Goal: Task Accomplishment & Management: Use online tool/utility

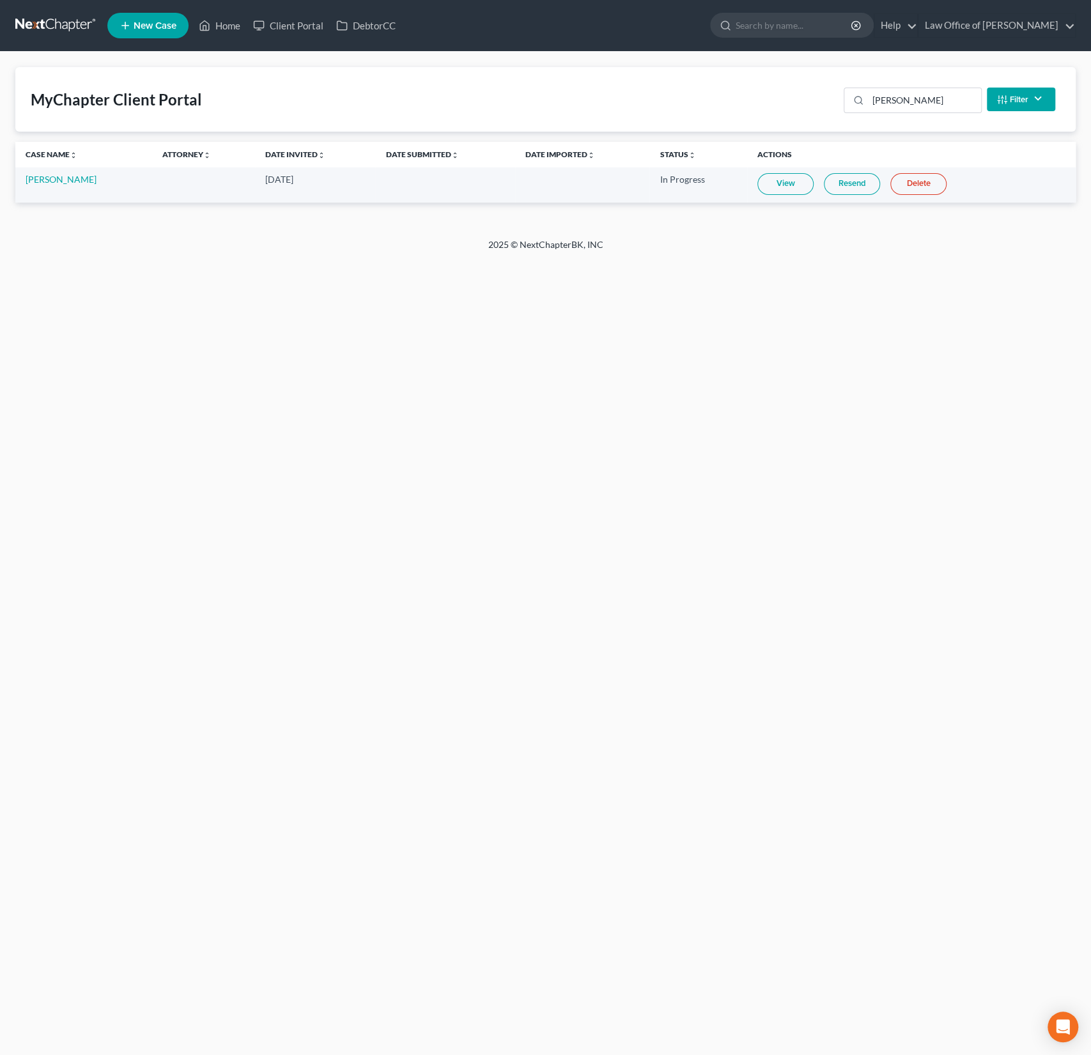
click at [221, 93] on div "MyChapter Client Portal buhman Filter Status Filter... Invited In Progress Read…" at bounding box center [545, 99] width 1060 height 65
click at [230, 26] on link "Home" at bounding box center [219, 25] width 54 height 23
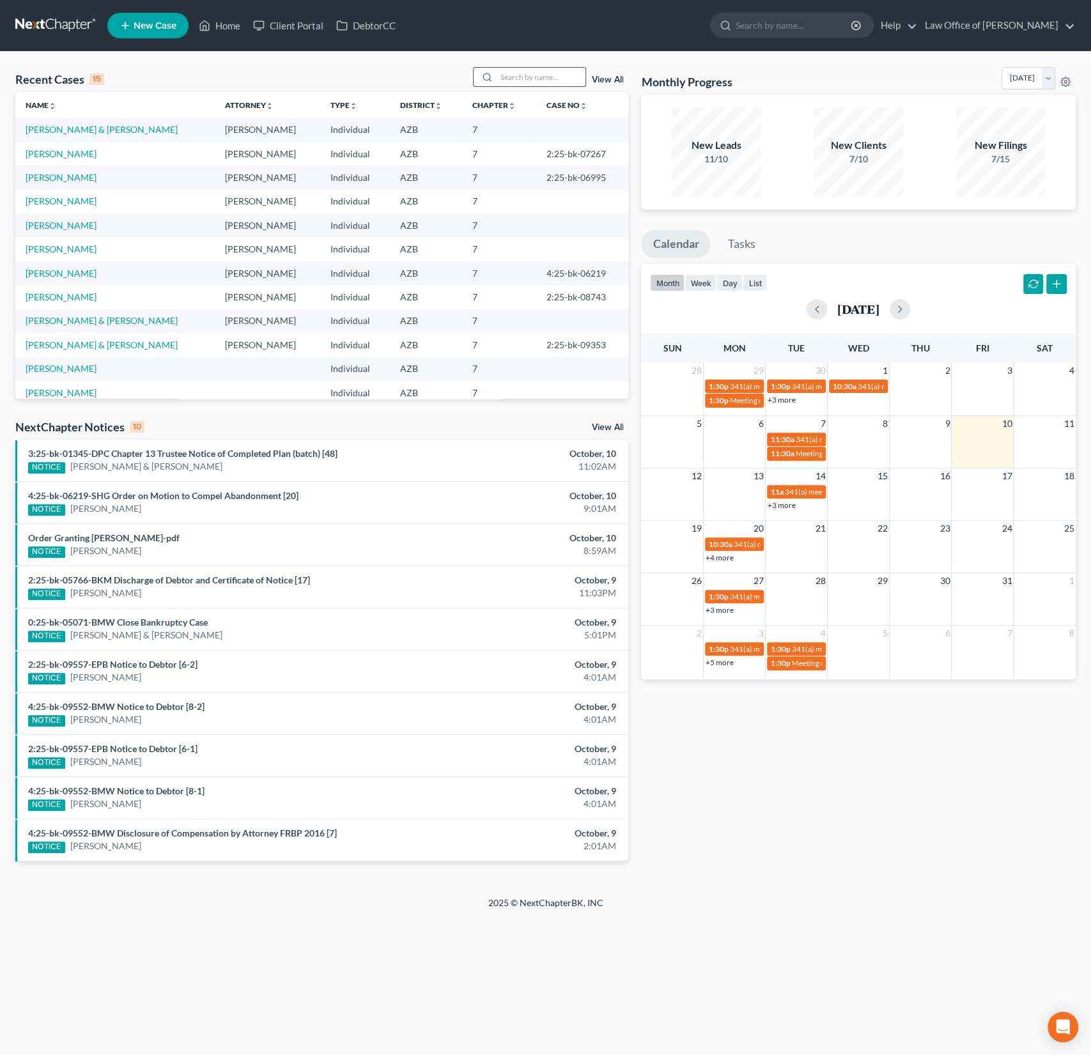
click at [523, 85] on input "search" at bounding box center [540, 77] width 89 height 19
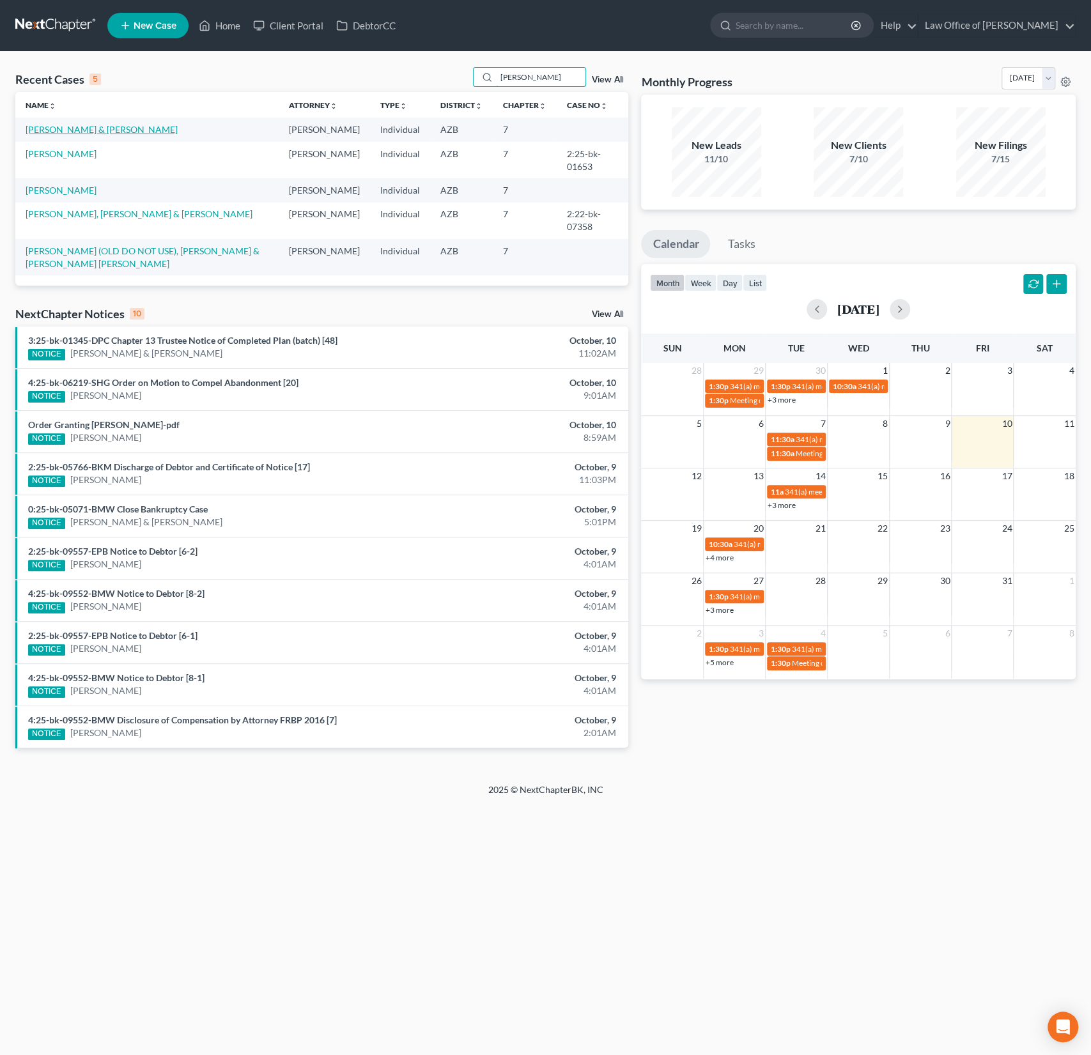
type input "estrada"
click at [69, 128] on link "[PERSON_NAME] & [PERSON_NAME]" at bounding box center [102, 129] width 152 height 11
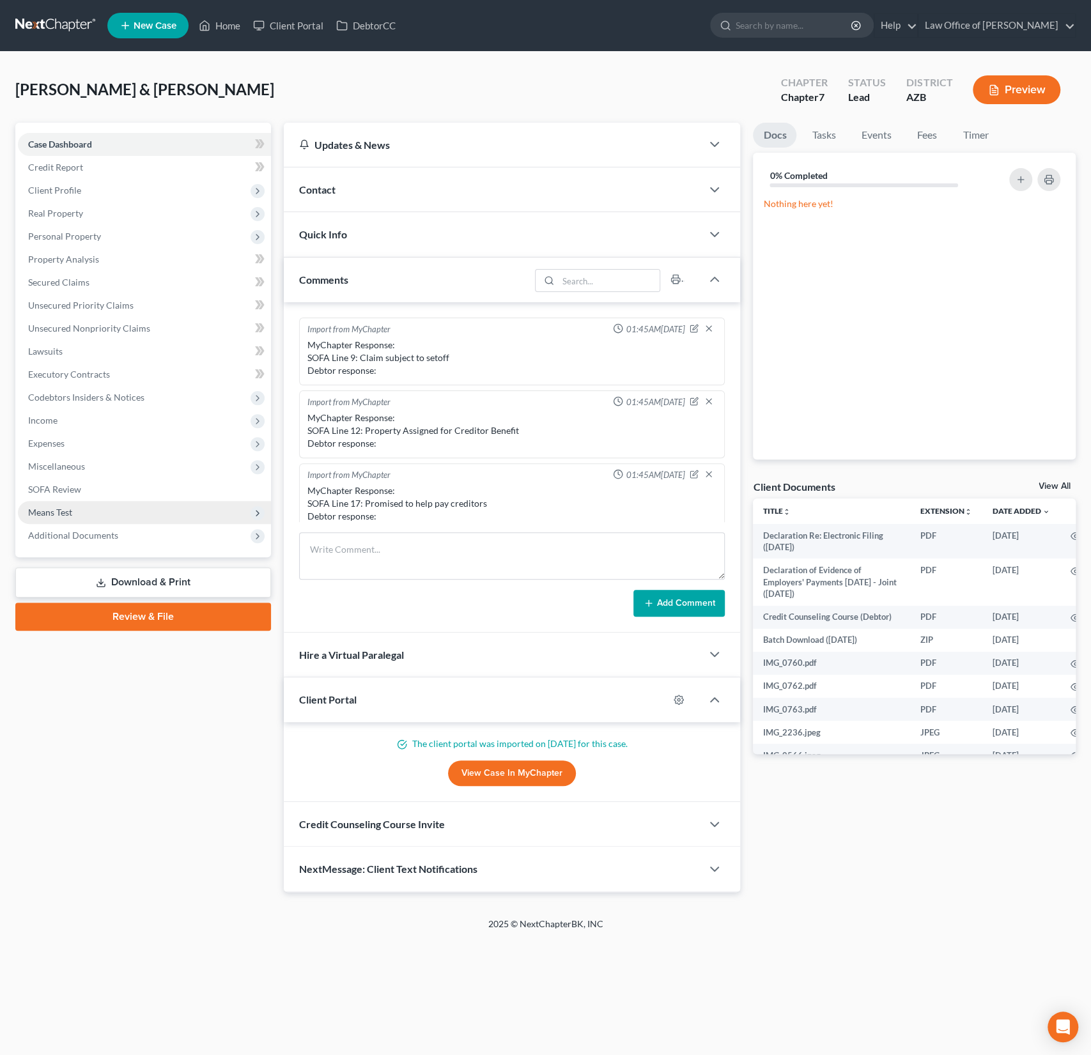
scroll to position [297, 0]
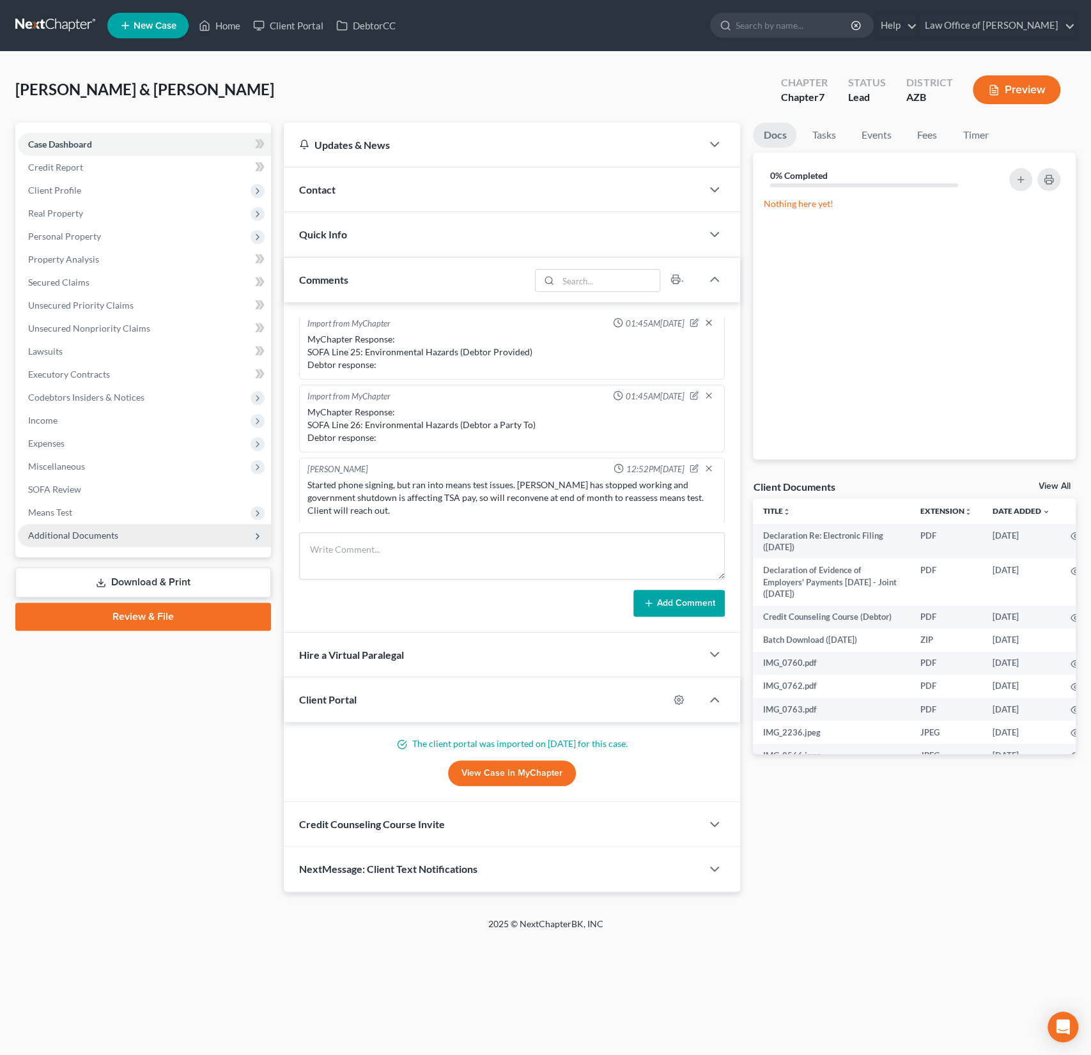
click at [75, 535] on span "Additional Documents" at bounding box center [73, 535] width 90 height 11
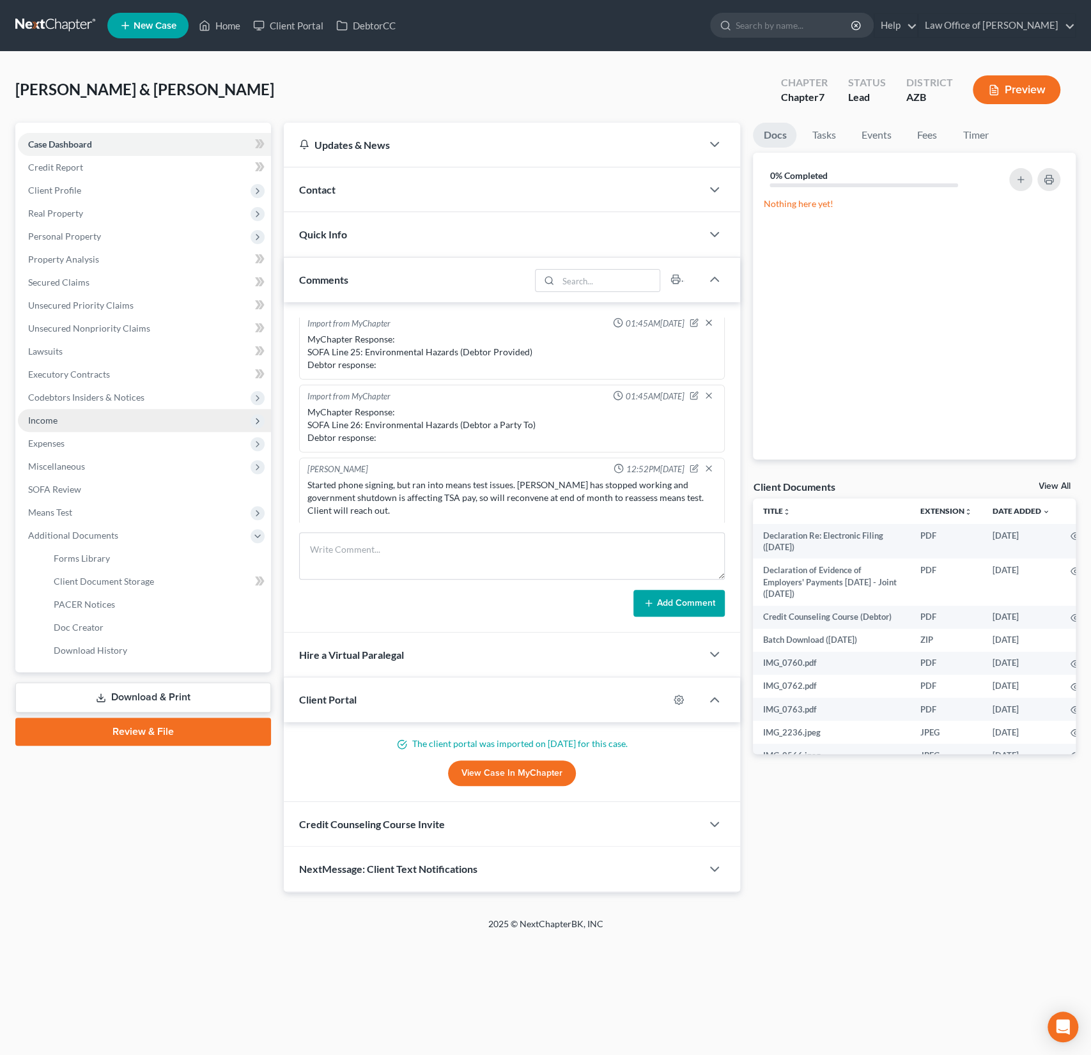
click at [57, 420] on span "Income" at bounding box center [144, 420] width 253 height 23
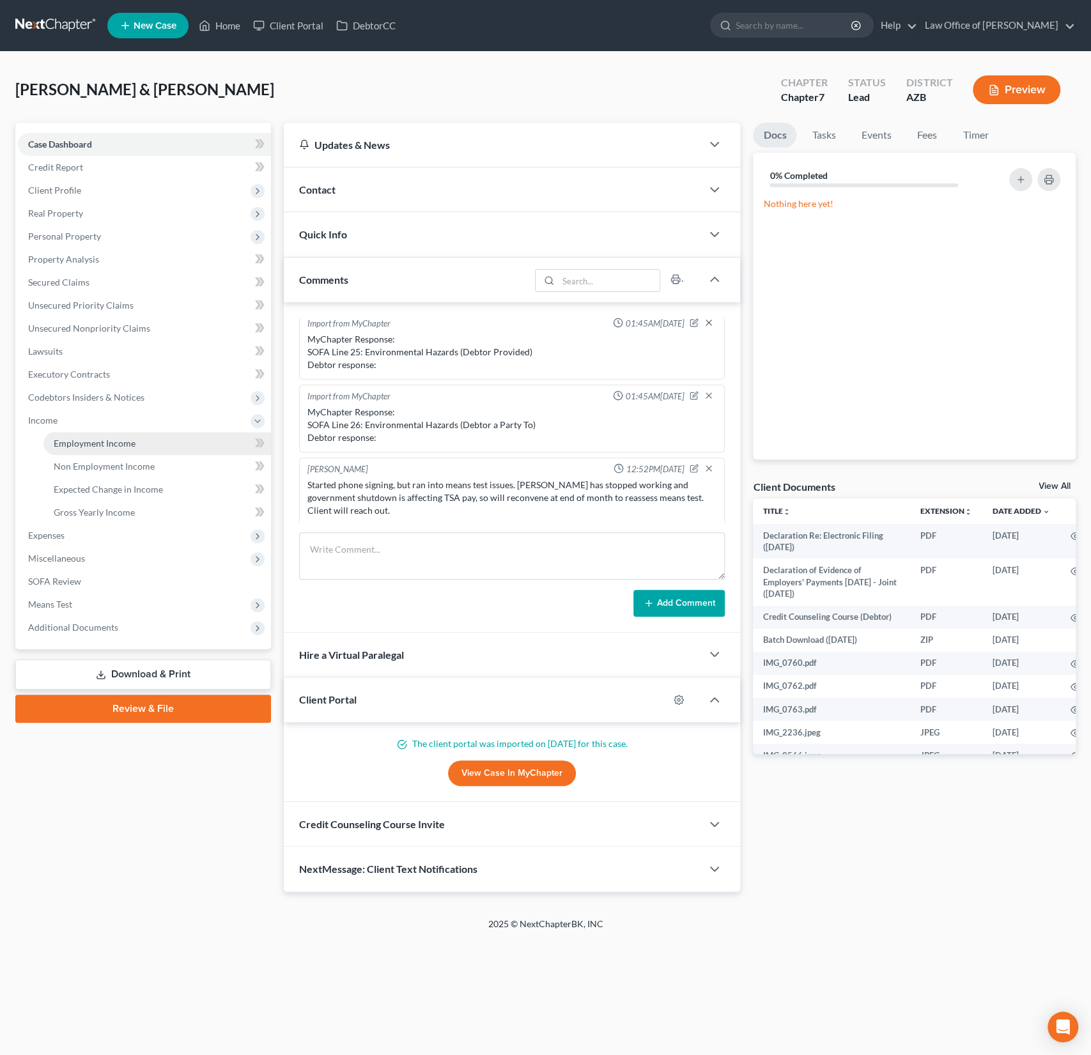
click at [81, 444] on span "Employment Income" at bounding box center [95, 443] width 82 height 11
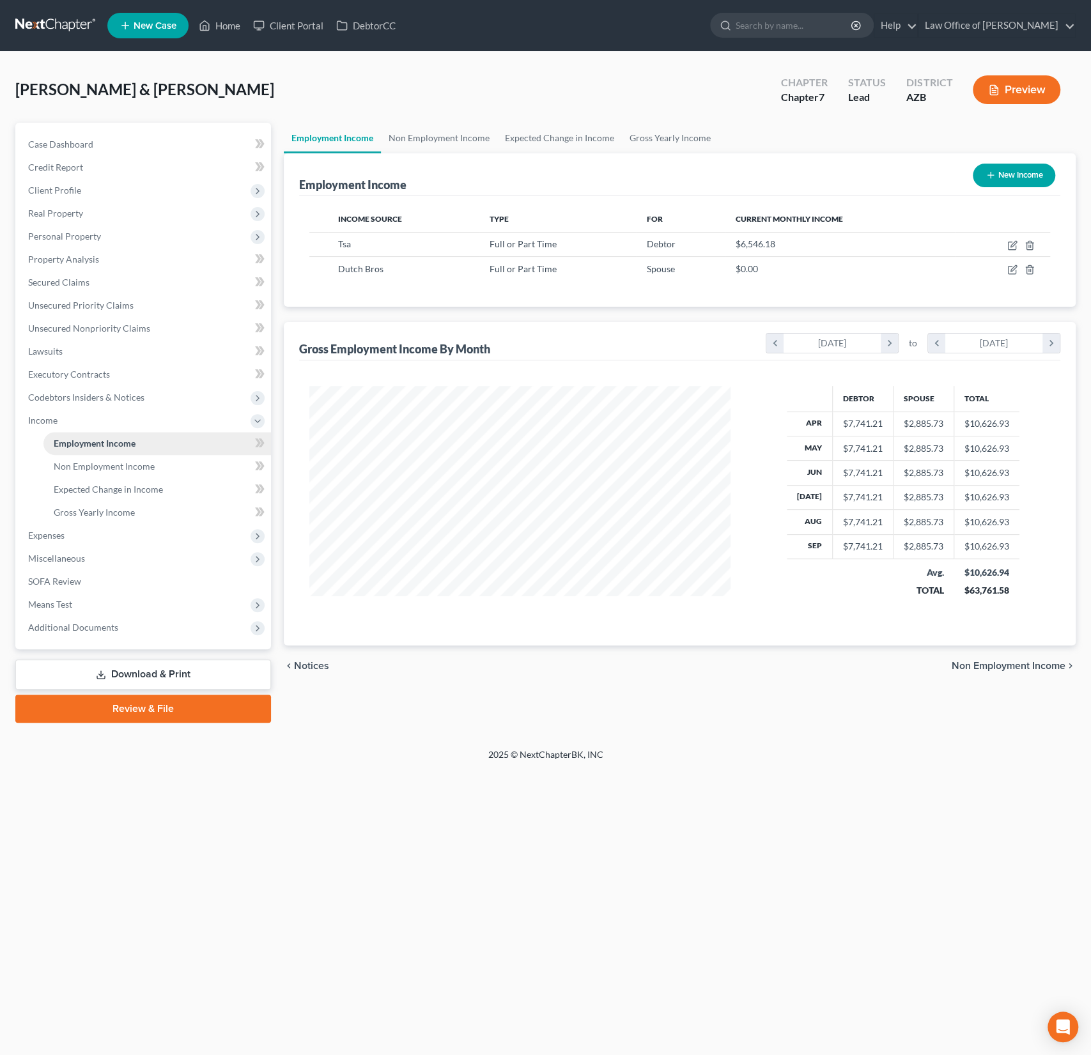
scroll to position [228, 447]
click at [84, 461] on span "Non Employment Income" at bounding box center [104, 466] width 101 height 11
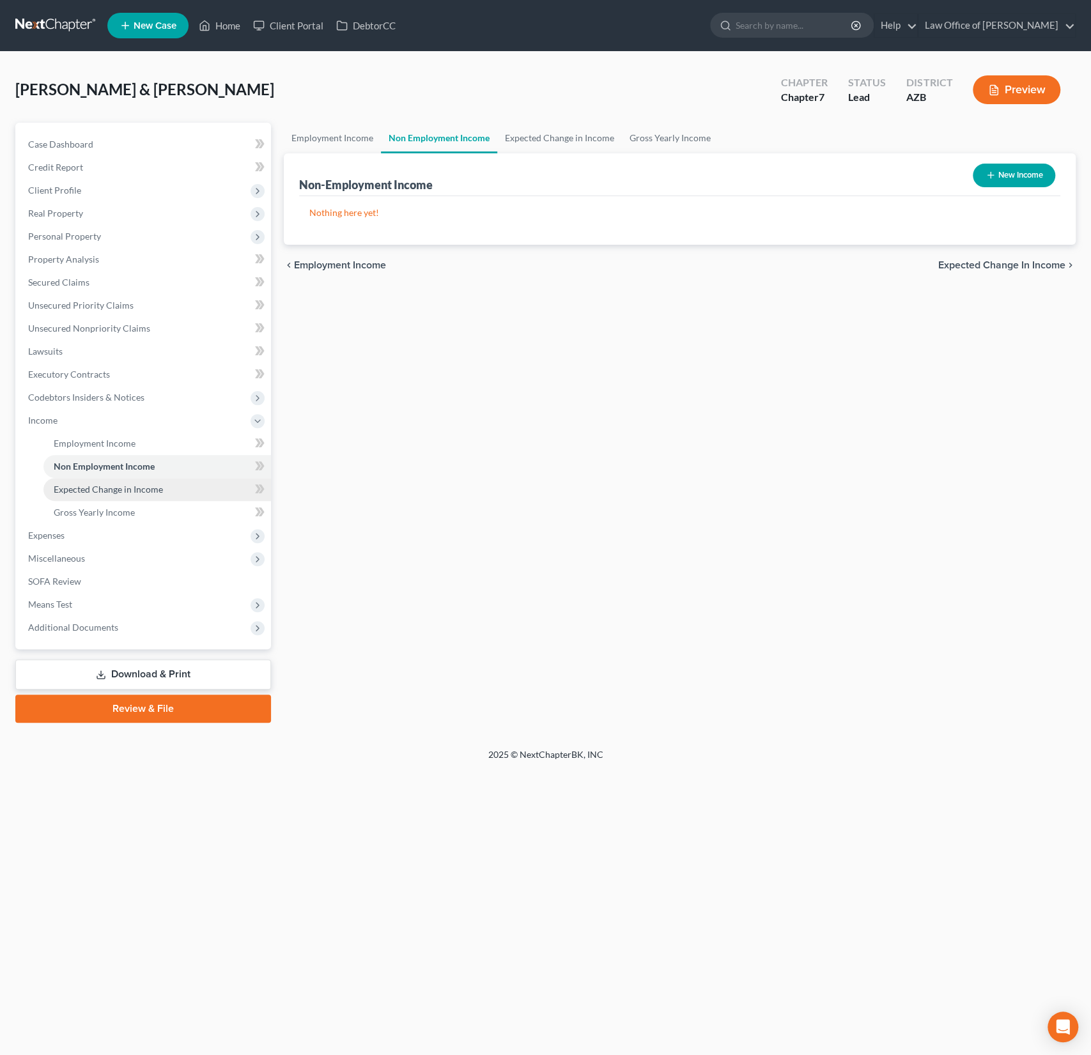
click at [92, 482] on link "Expected Change in Income" at bounding box center [157, 489] width 228 height 23
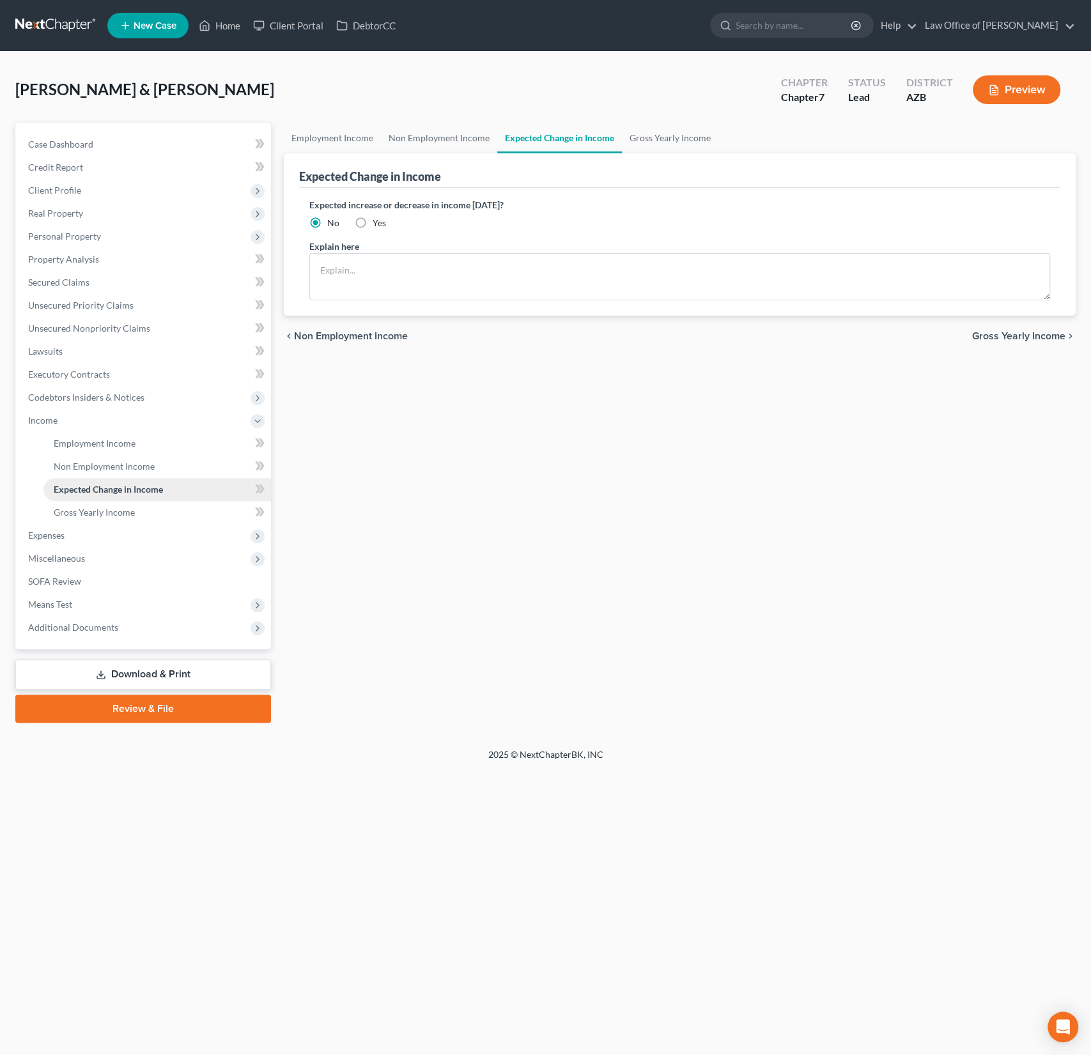
click at [91, 499] on link "Expected Change in Income" at bounding box center [157, 489] width 228 height 23
click at [74, 143] on span "Case Dashboard" at bounding box center [60, 144] width 65 height 11
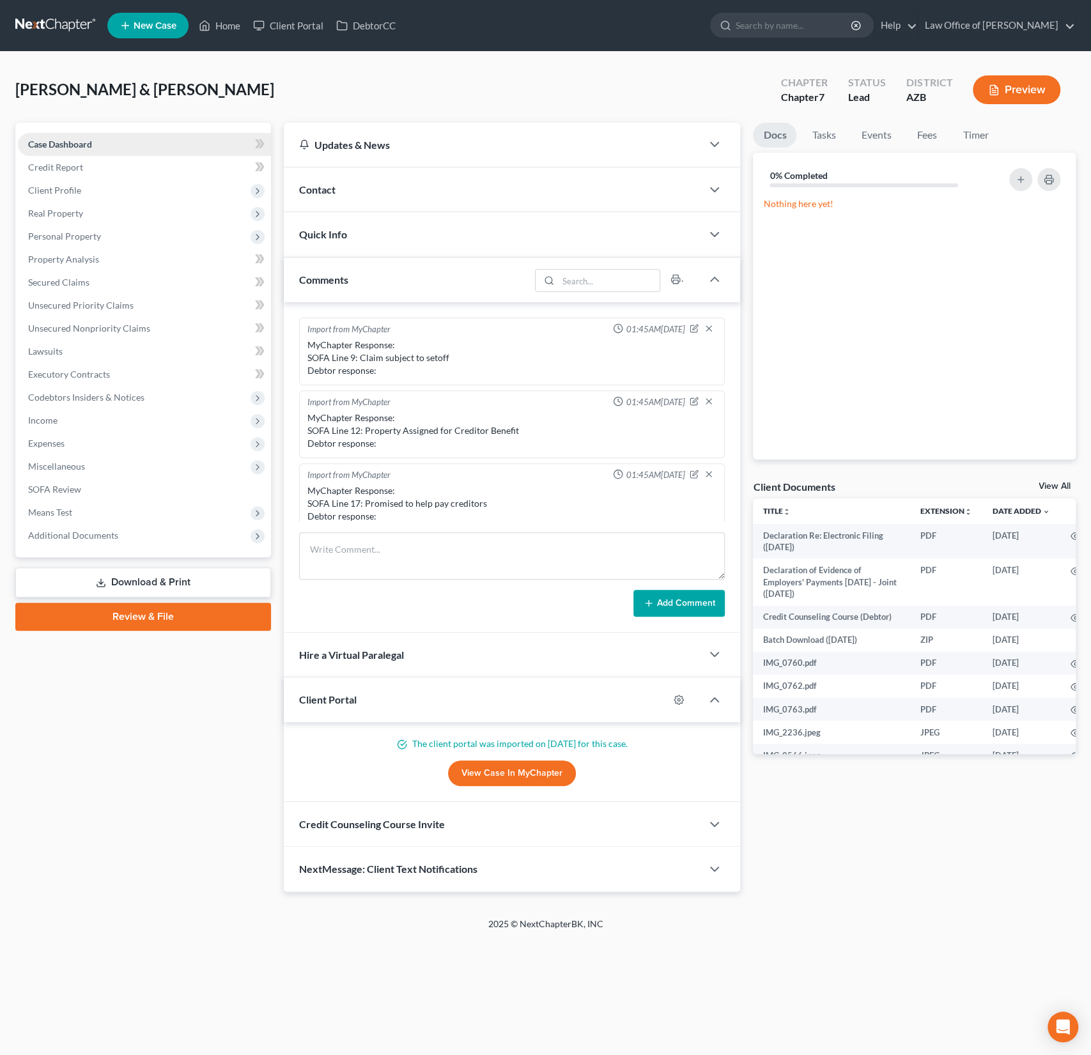
scroll to position [297, 0]
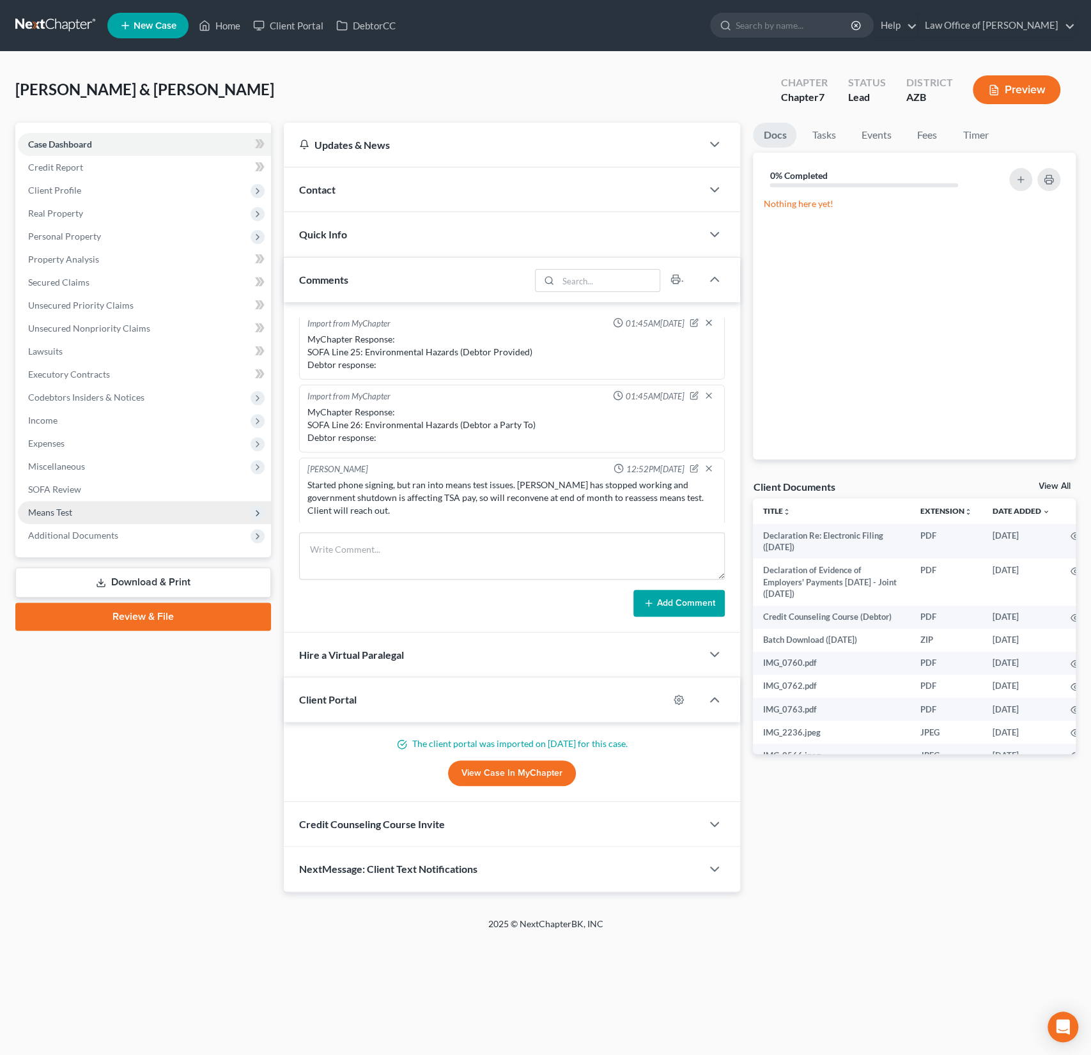
click at [53, 513] on span "Means Test" at bounding box center [50, 512] width 44 height 11
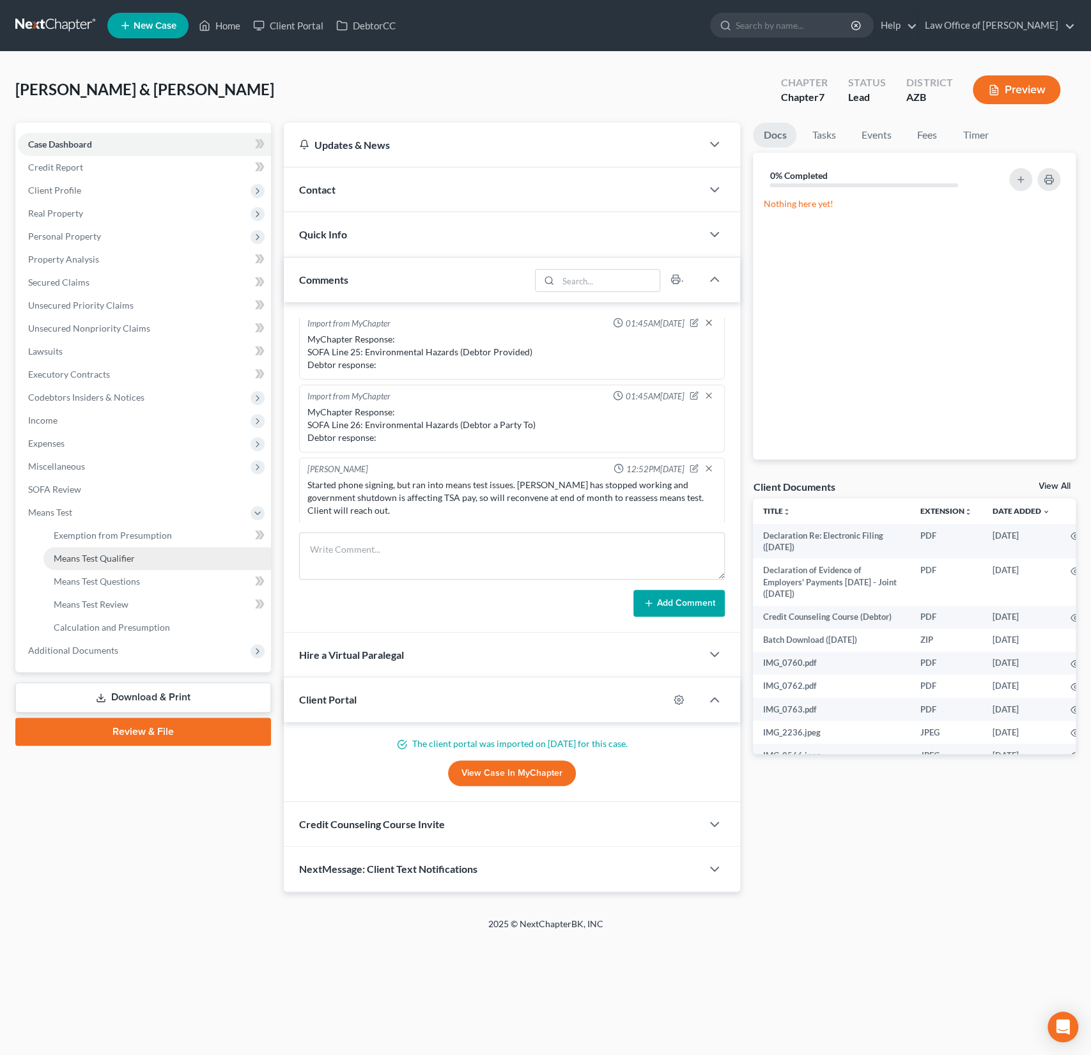
click at [95, 558] on span "Means Test Qualifier" at bounding box center [94, 558] width 81 height 11
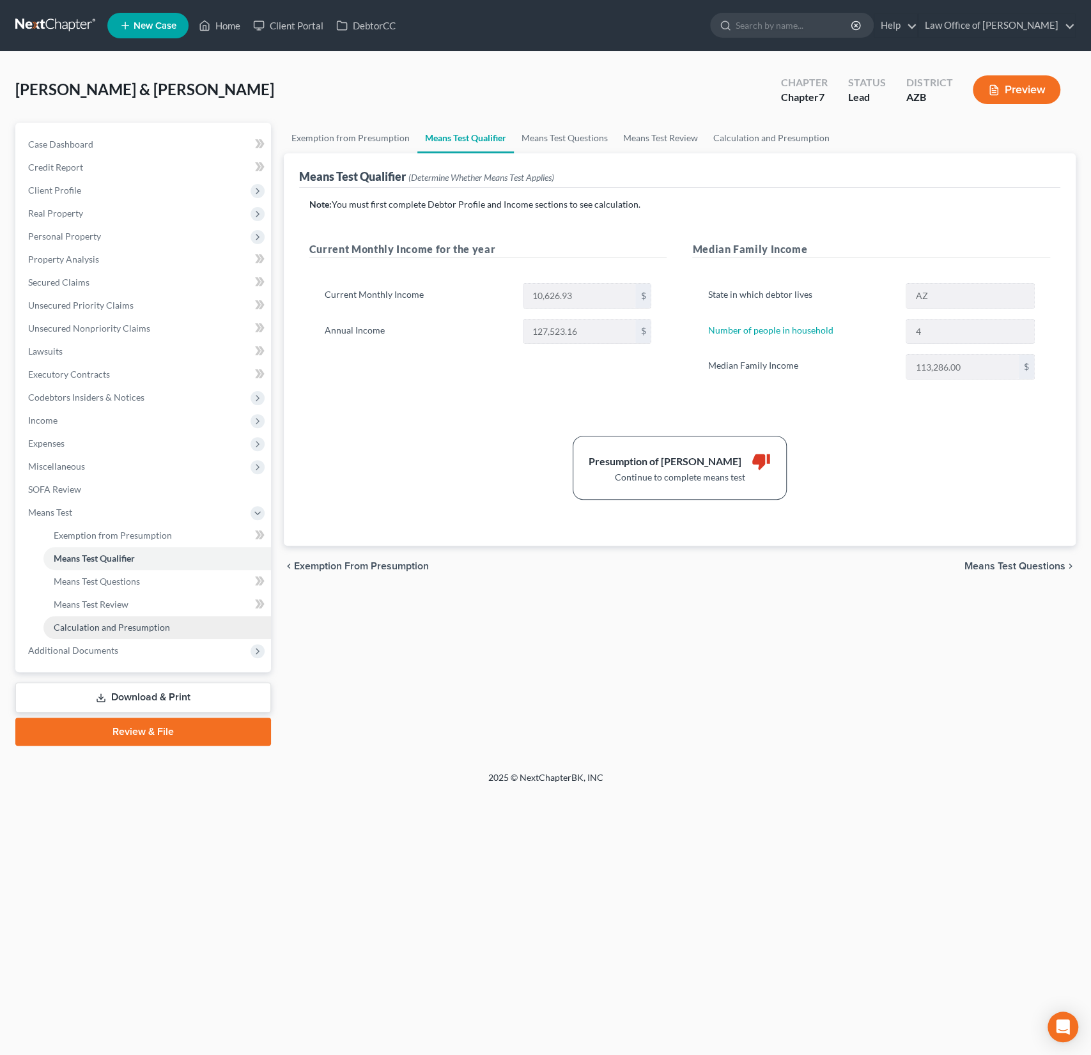
click at [108, 624] on span "Calculation and Presumption" at bounding box center [112, 627] width 116 height 11
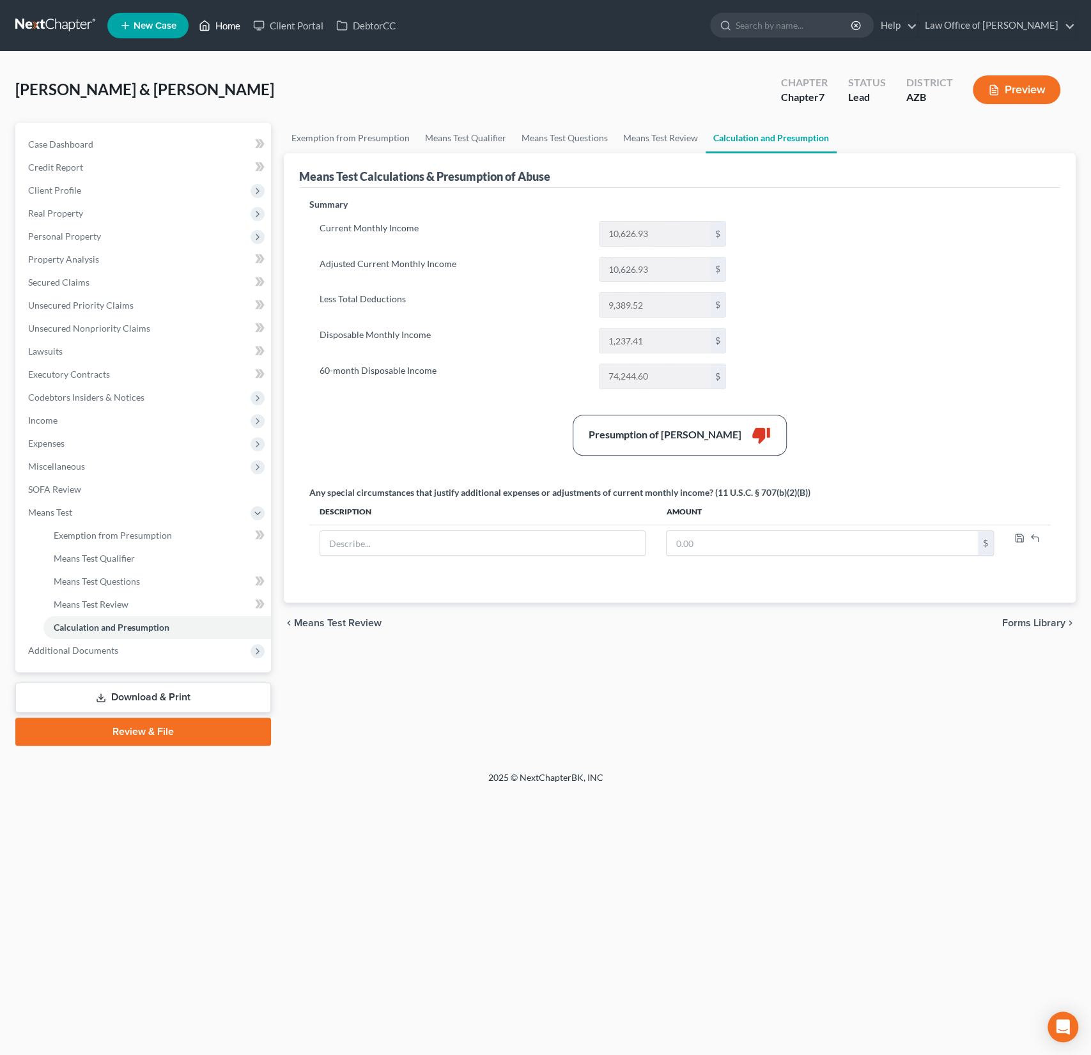
click at [224, 29] on link "Home" at bounding box center [219, 25] width 54 height 23
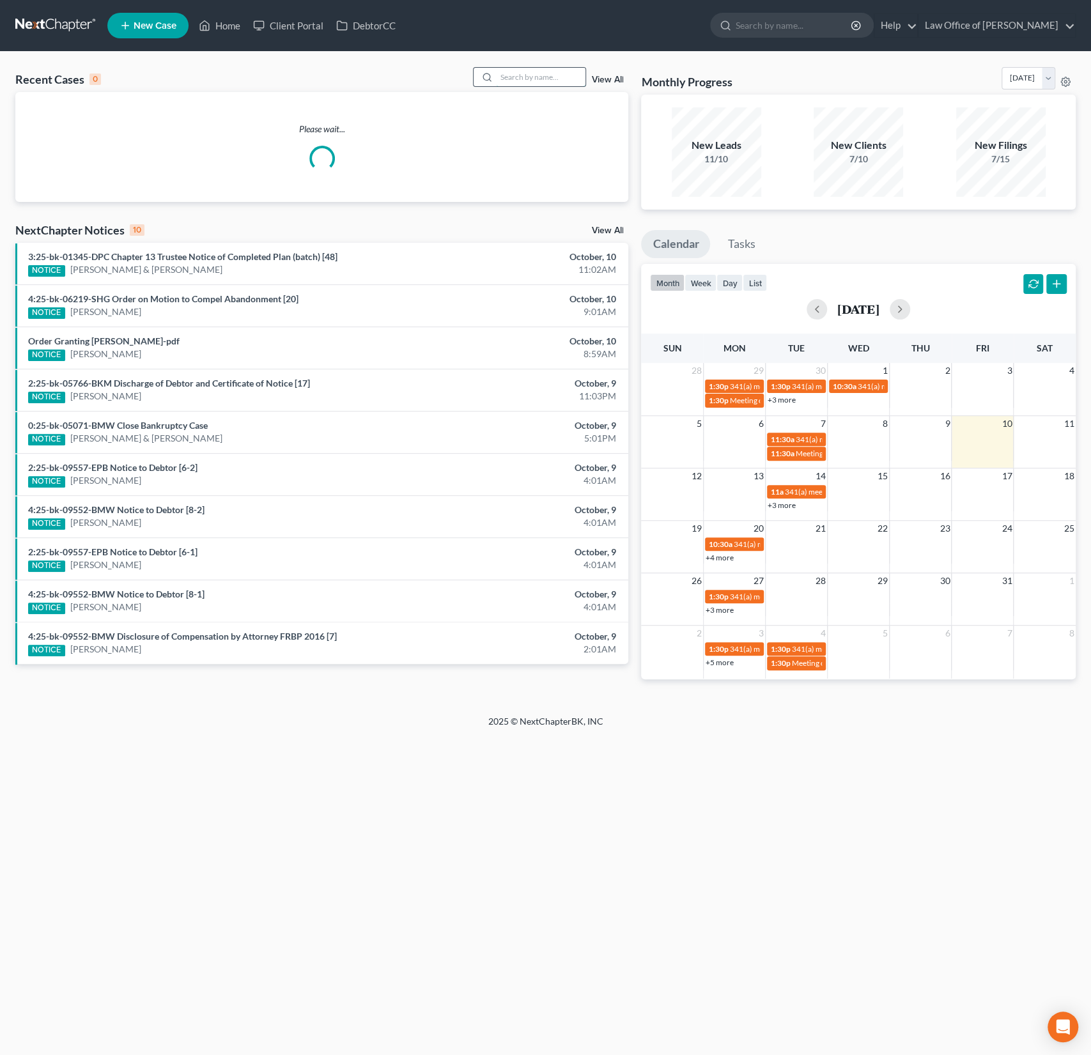
click at [509, 71] on input "search" at bounding box center [540, 77] width 89 height 19
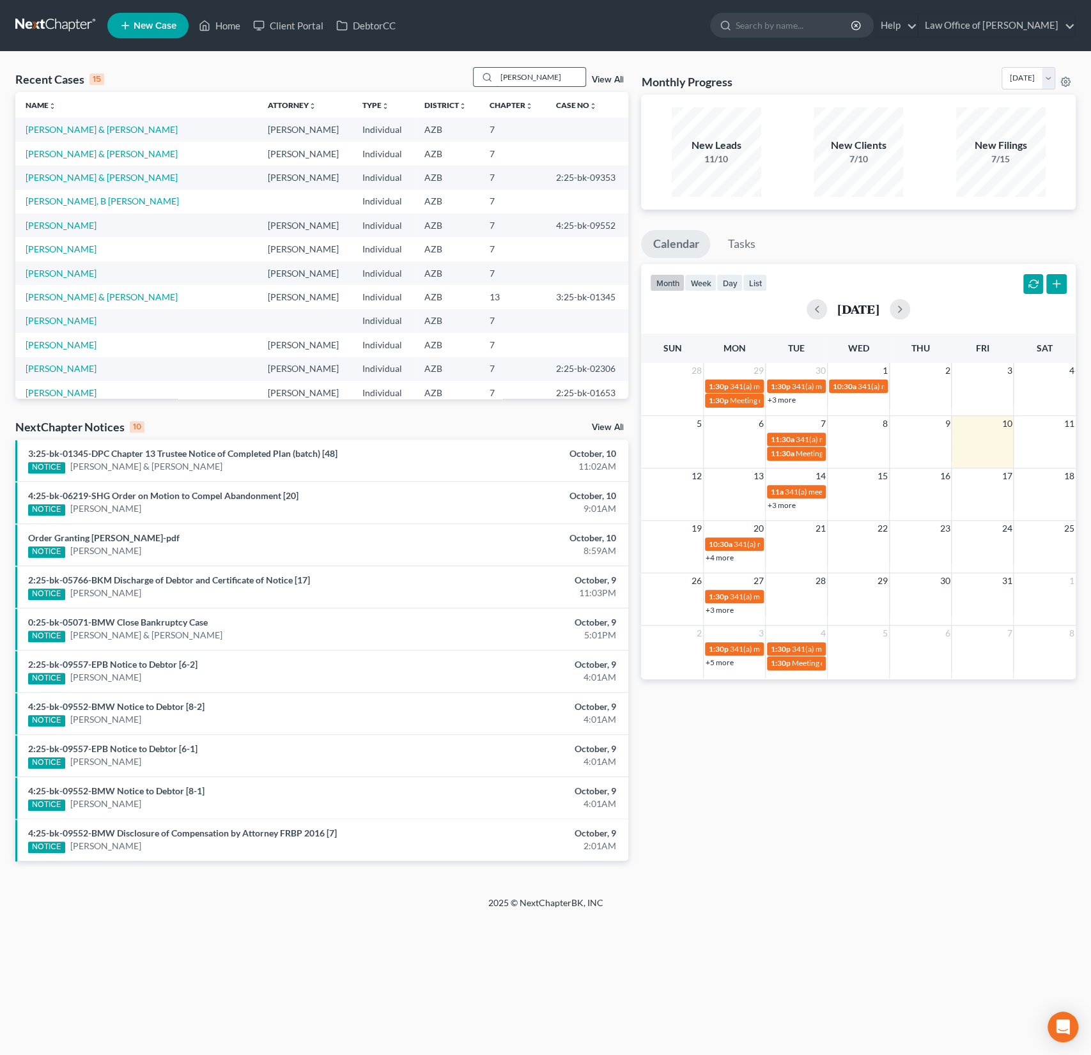
type input "rascon"
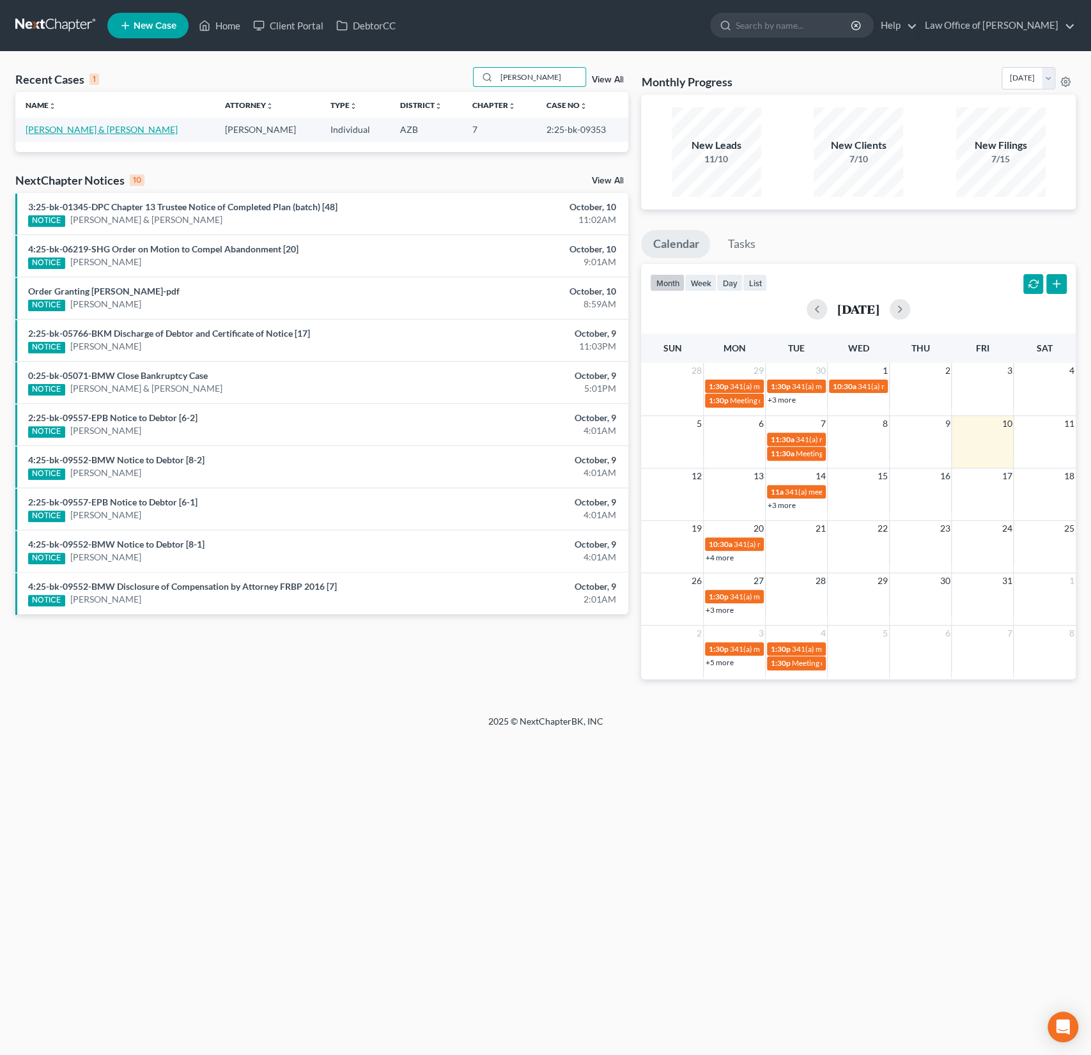
click at [70, 129] on link "[PERSON_NAME] & [PERSON_NAME]" at bounding box center [102, 129] width 152 height 11
click at [80, 132] on link "[PERSON_NAME] & [PERSON_NAME]" at bounding box center [102, 129] width 152 height 11
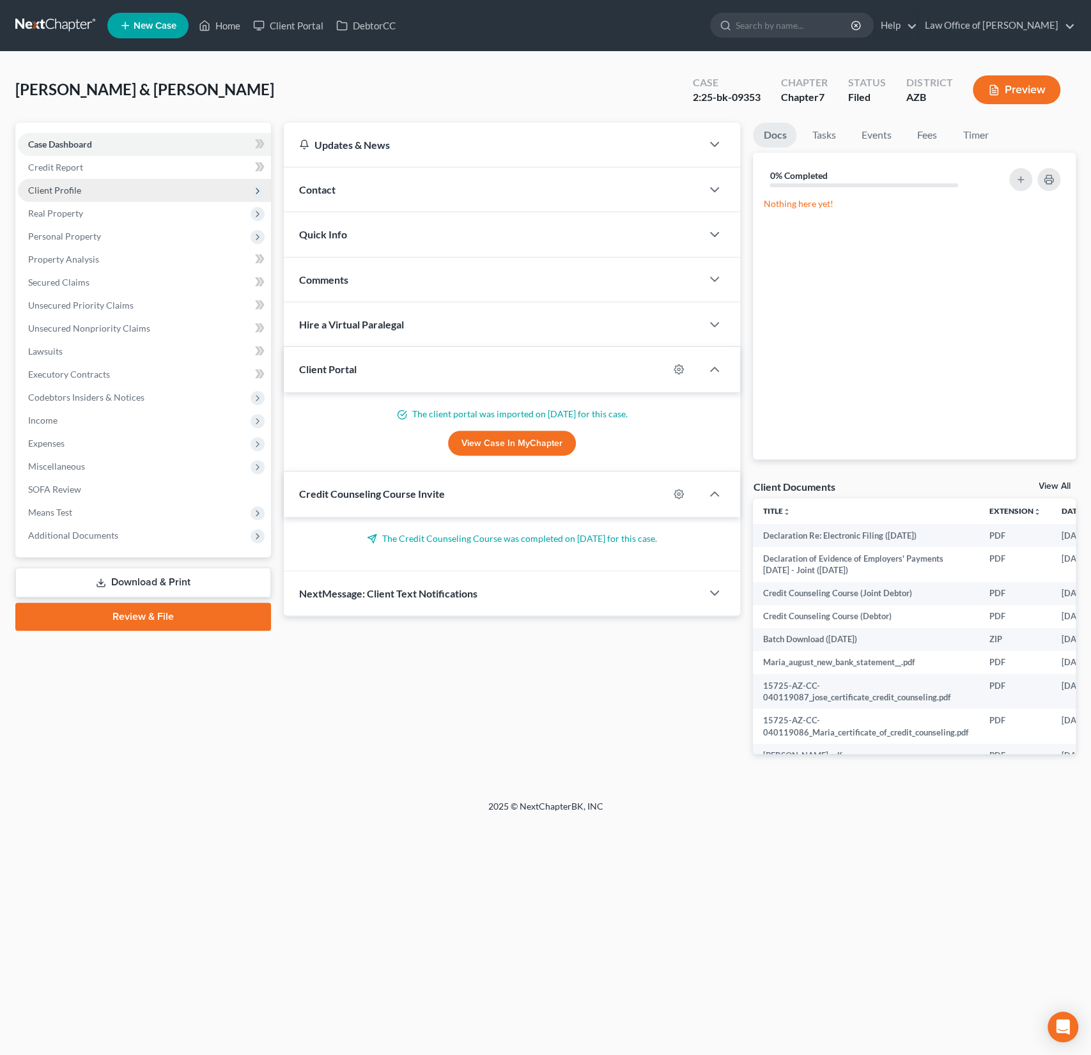
click at [68, 191] on span "Client Profile" at bounding box center [54, 190] width 53 height 11
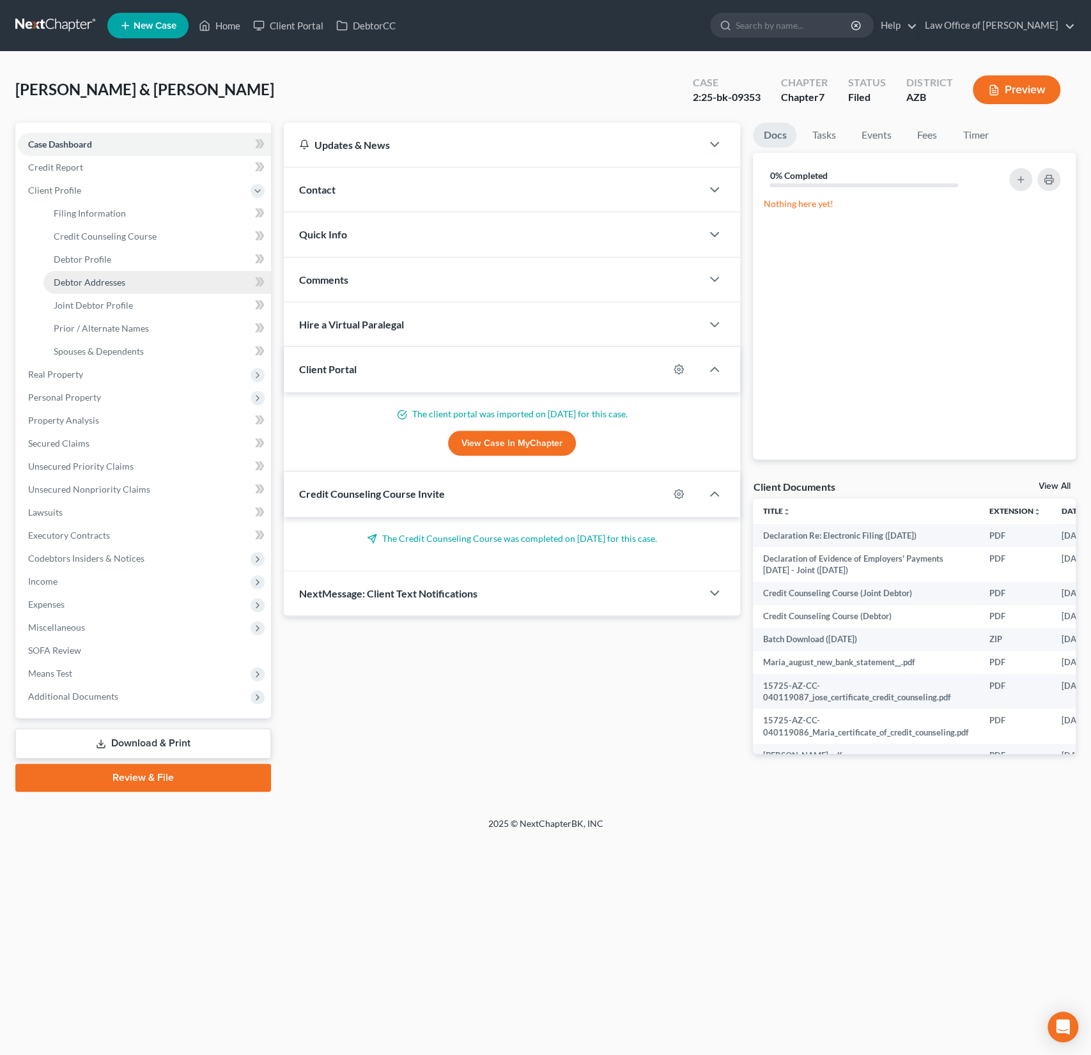
click at [97, 281] on span "Debtor Addresses" at bounding box center [90, 282] width 72 height 11
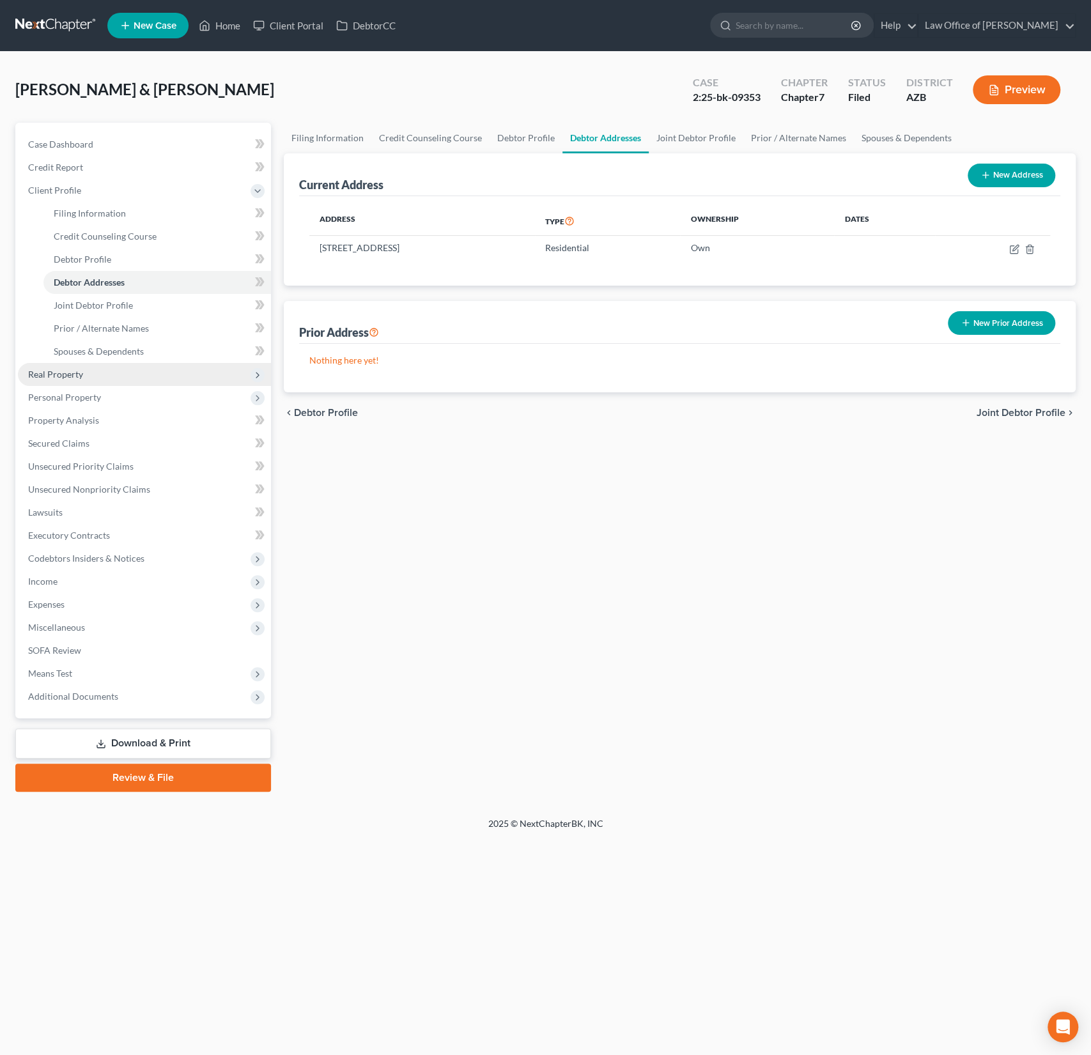
click at [55, 373] on span "Real Property" at bounding box center [55, 374] width 55 height 11
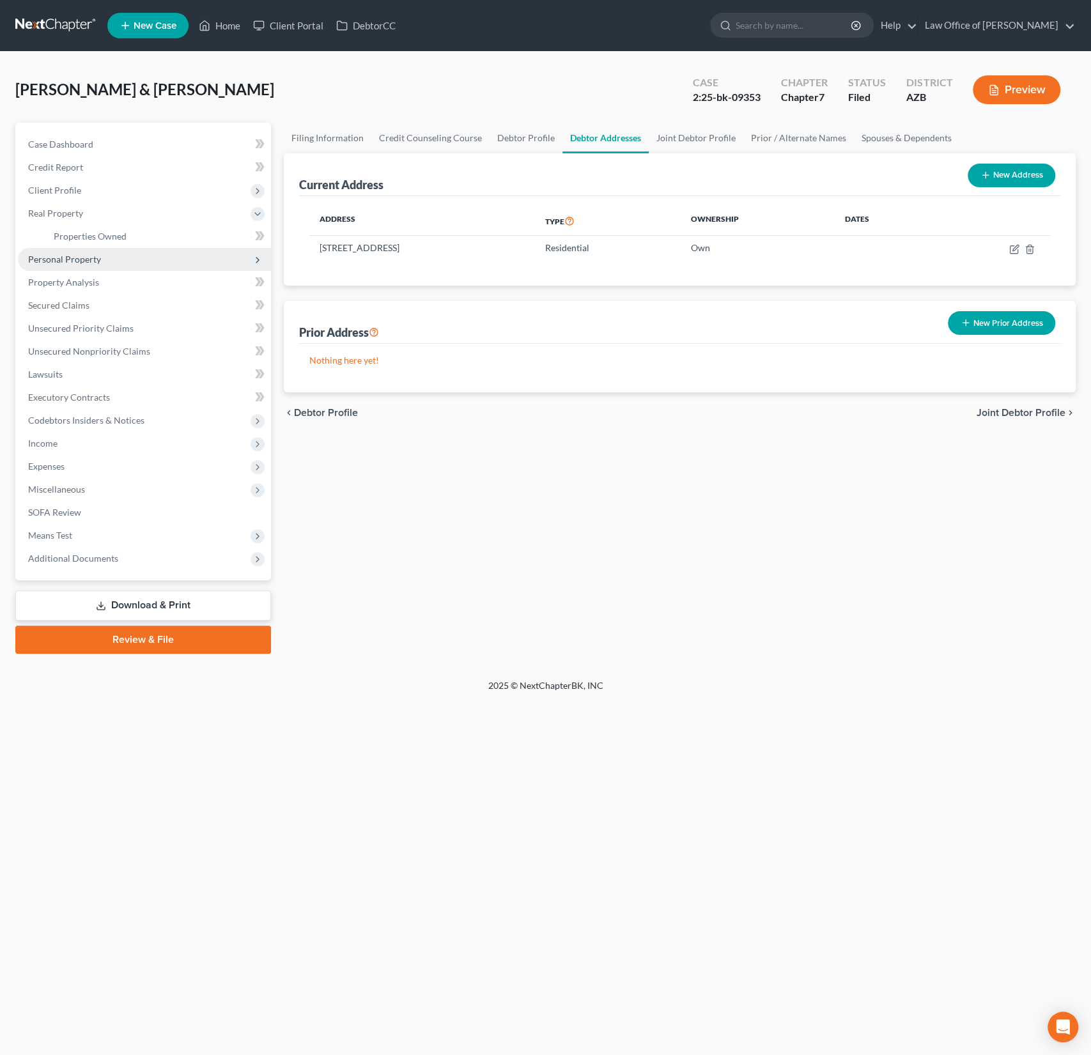
click at [78, 256] on span "Personal Property" at bounding box center [64, 259] width 73 height 11
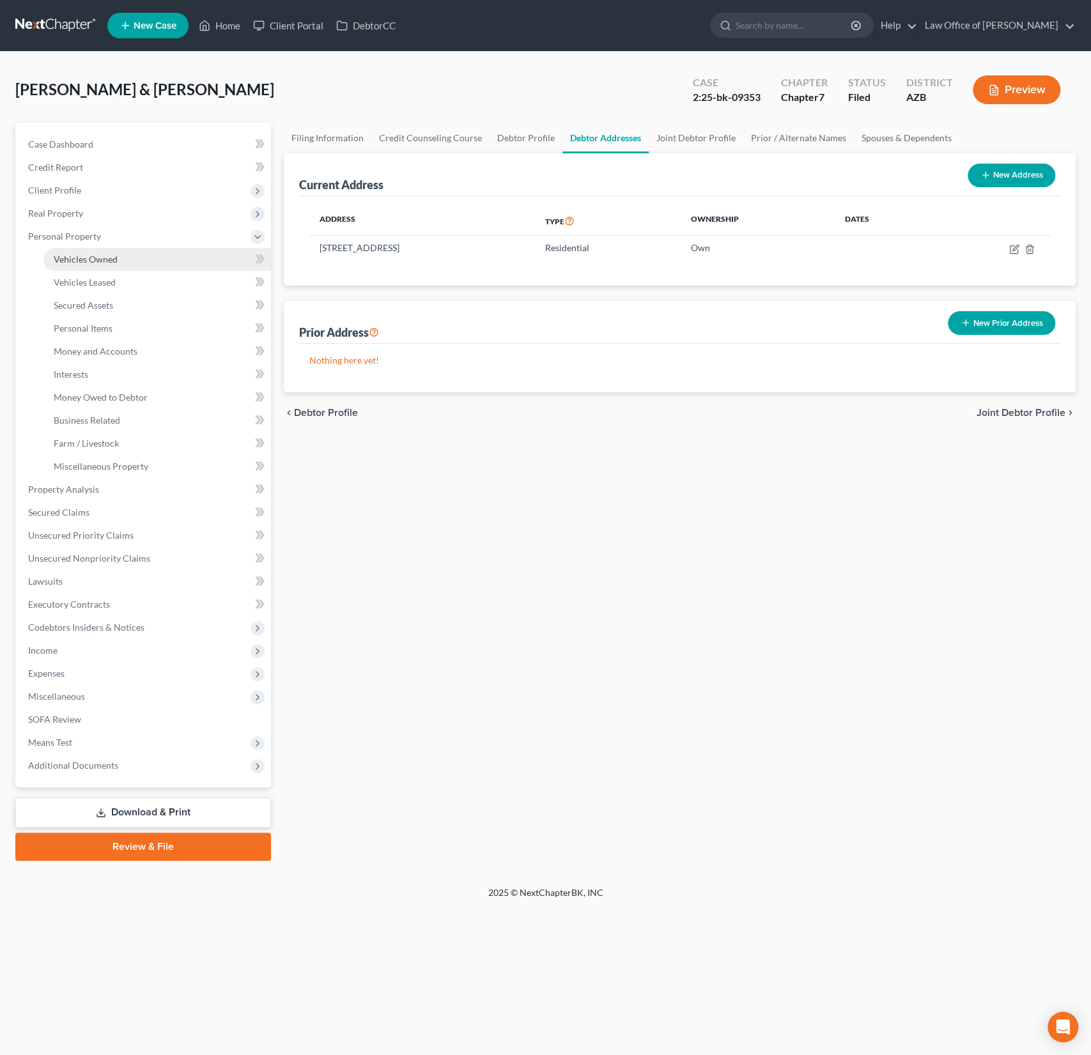
click at [94, 265] on link "Vehicles Owned" at bounding box center [157, 259] width 228 height 23
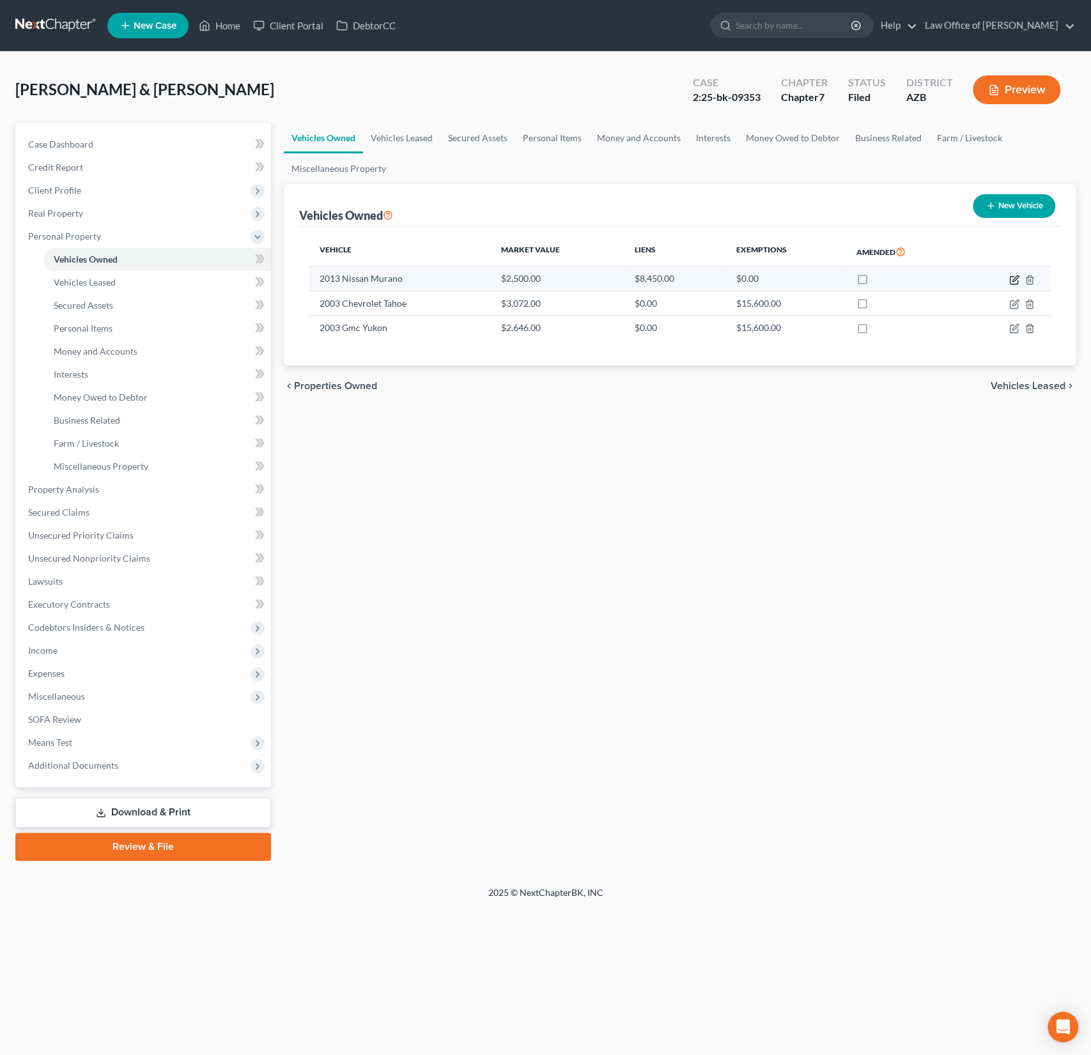
click at [1017, 277] on icon "button" at bounding box center [1015, 278] width 6 height 6
select select "0"
select select "13"
select select "1"
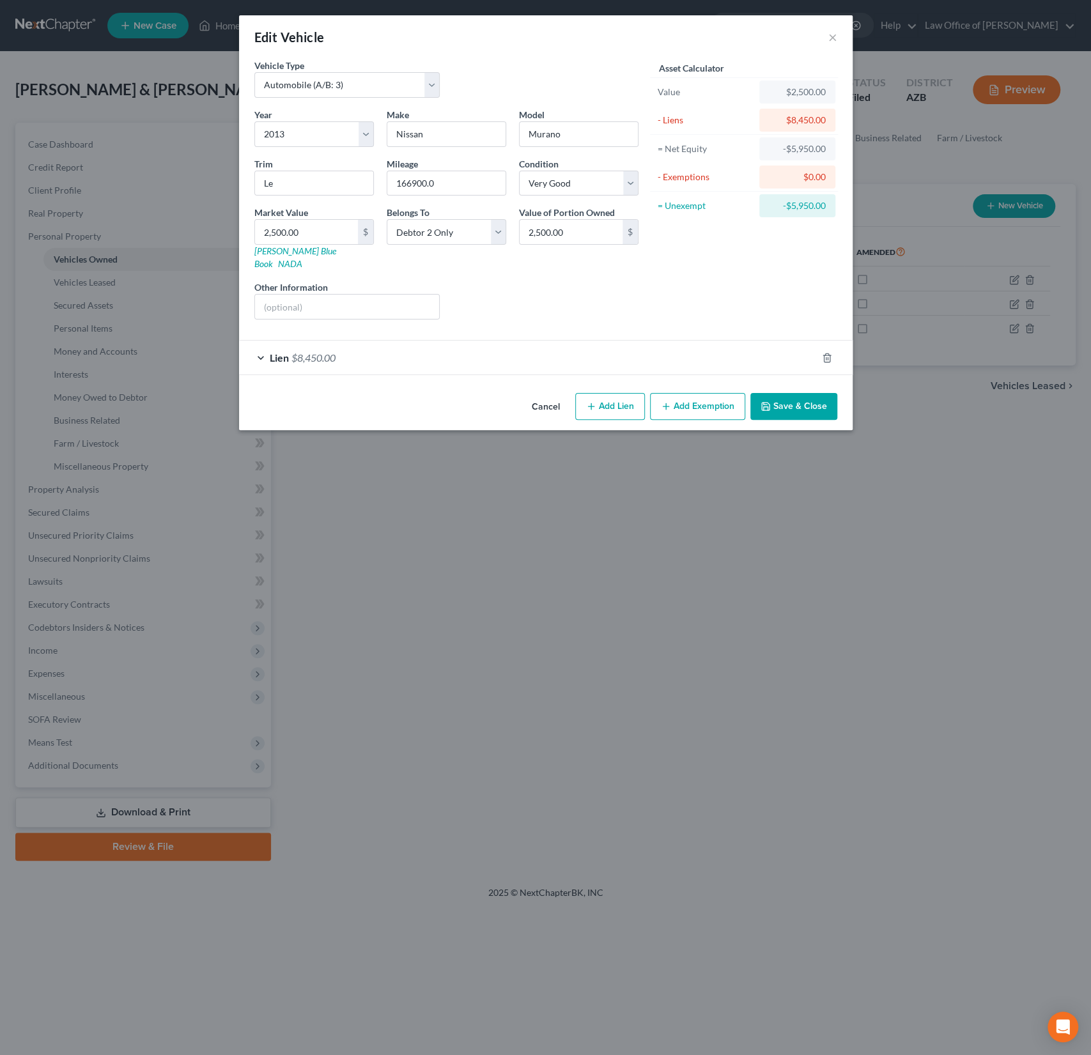
click at [467, 341] on div "Lien $8,450.00" at bounding box center [528, 358] width 578 height 34
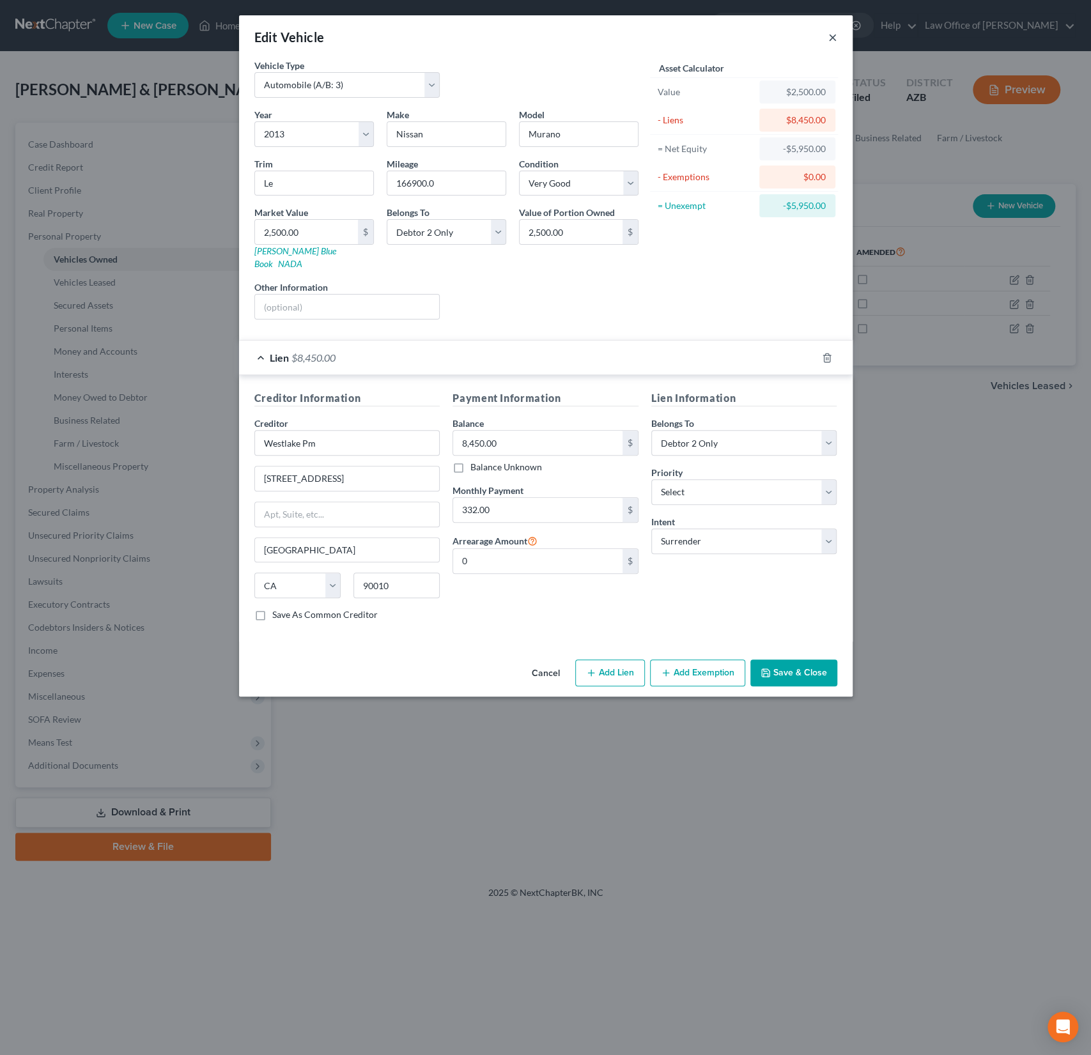
click at [835, 36] on button "×" at bounding box center [832, 36] width 9 height 15
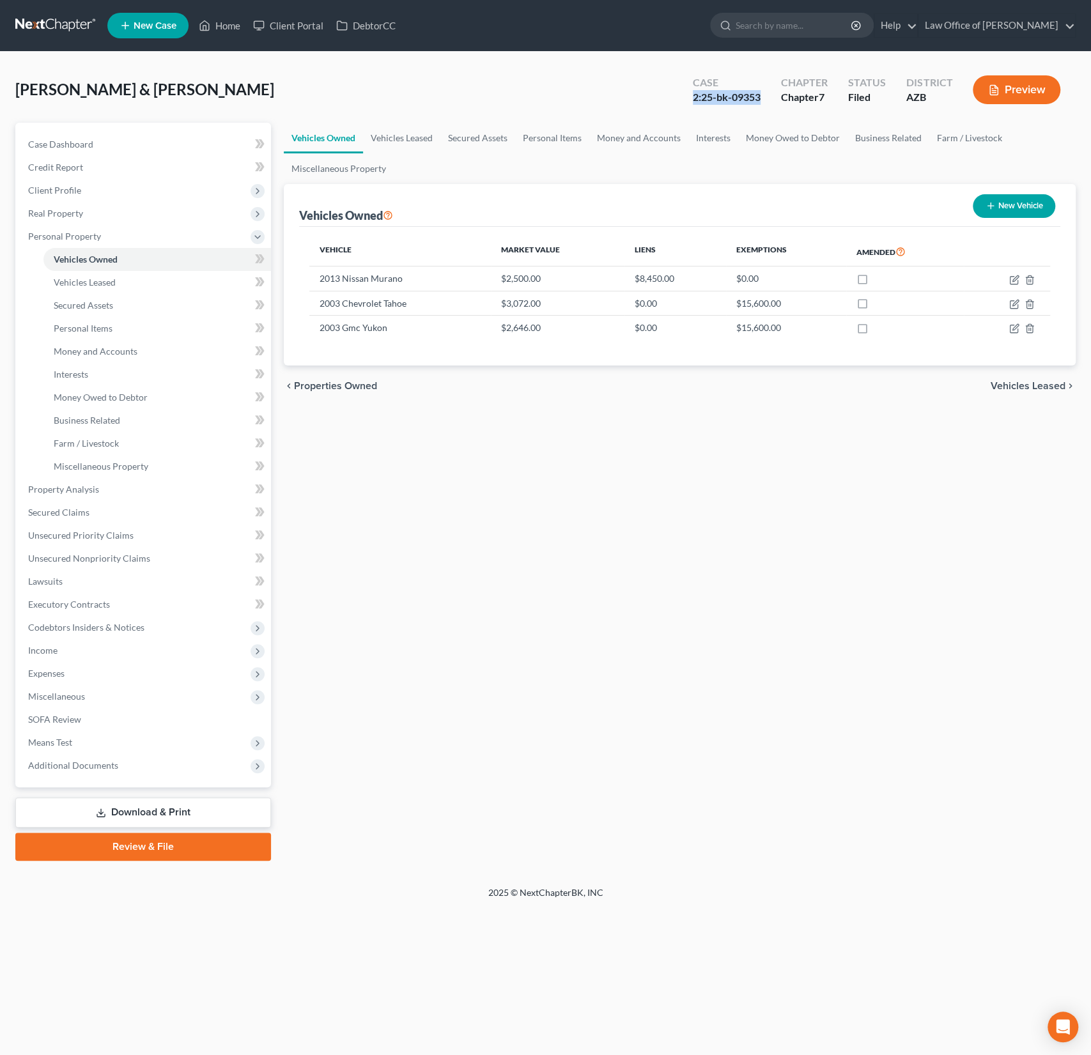
drag, startPoint x: 695, startPoint y: 100, endPoint x: 762, endPoint y: 104, distance: 67.2
click at [762, 104] on div "Case 2:25-bk-09353" at bounding box center [727, 91] width 88 height 38
copy div "2:25-bk-09353"
click at [74, 141] on span "Case Dashboard" at bounding box center [60, 144] width 65 height 11
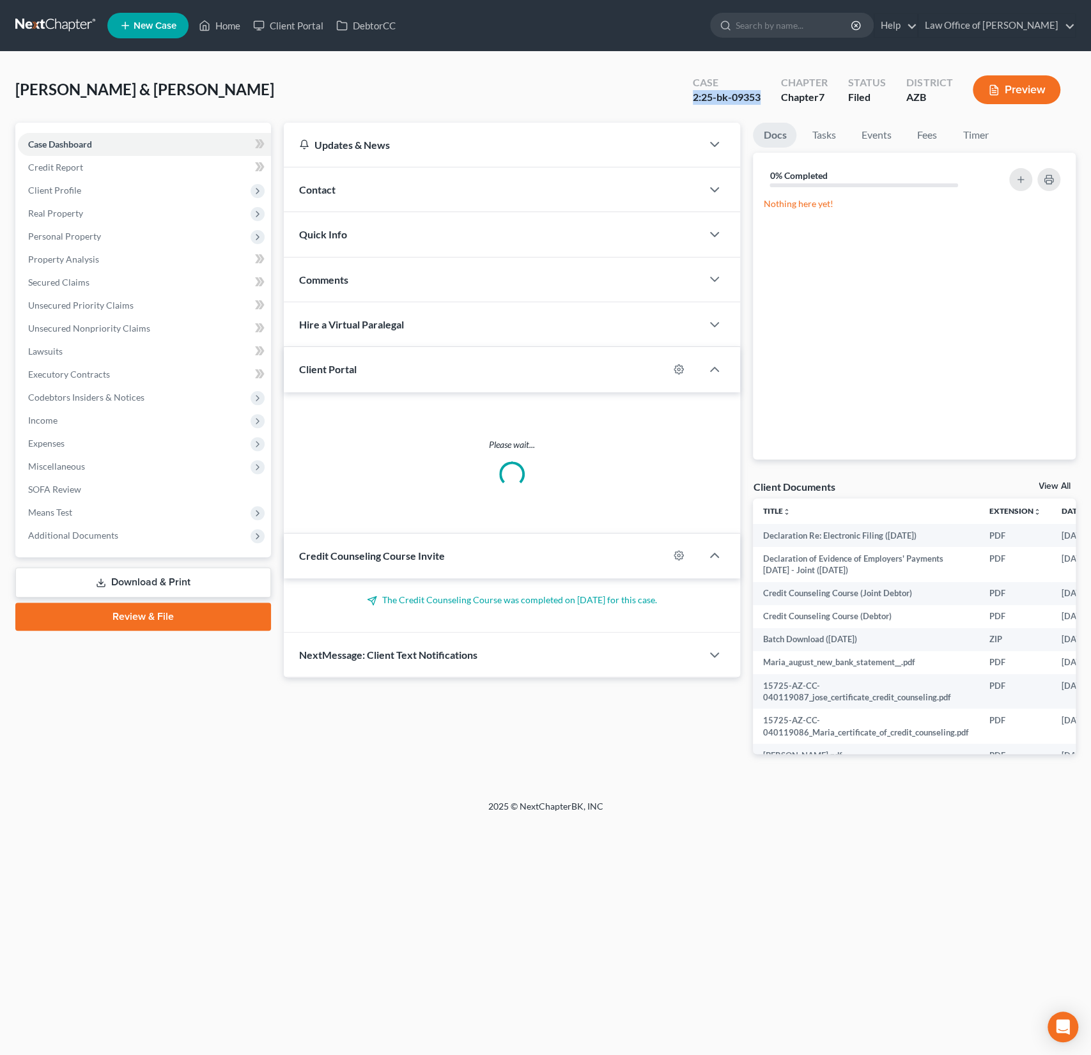
click at [345, 198] on div "Contact" at bounding box center [493, 189] width 419 height 44
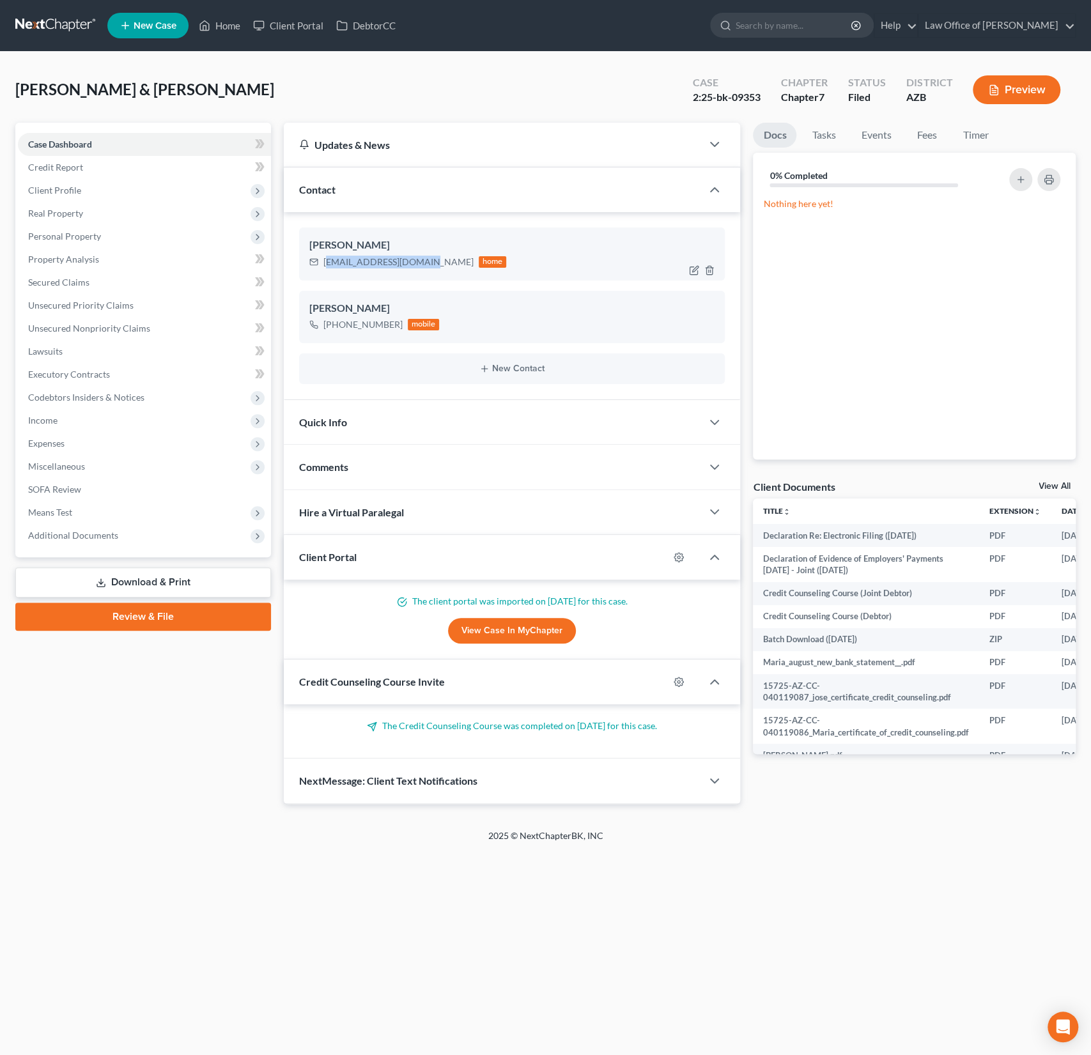
drag, startPoint x: 428, startPoint y: 262, endPoint x: 325, endPoint y: 259, distance: 102.3
click at [325, 259] on div "Yolandam8190@gmail.com" at bounding box center [398, 262] width 150 height 13
click at [382, 273] on div "Maria Rascon Yolandam8190@gmail.com home" at bounding box center [512, 254] width 426 height 52
drag, startPoint x: 430, startPoint y: 261, endPoint x: 322, endPoint y: 258, distance: 108.7
click at [322, 258] on div "Yolandam8190@gmail.com home" at bounding box center [408, 262] width 198 height 17
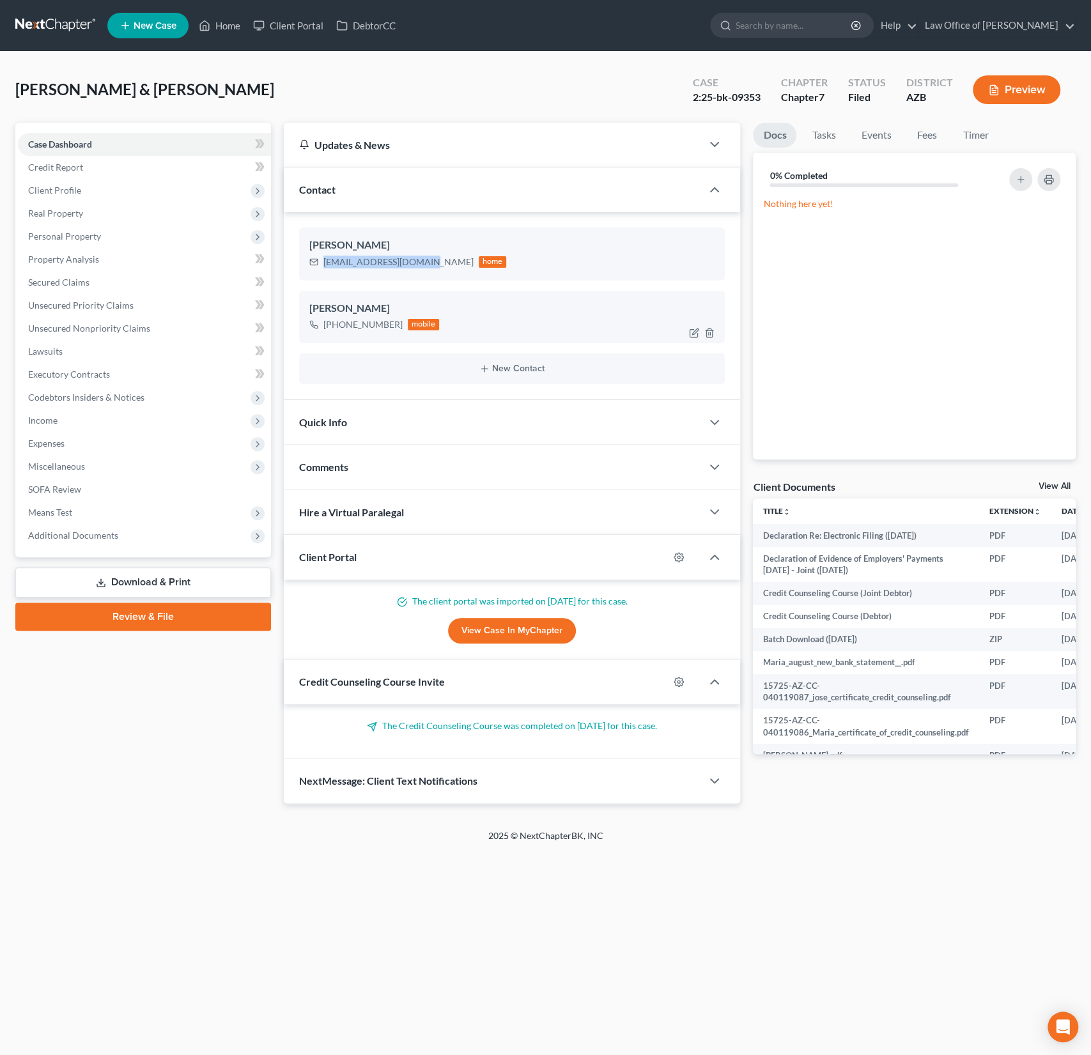
copy div "Yolandam8190@gmail.com"
click at [70, 237] on span "Personal Property" at bounding box center [64, 236] width 73 height 11
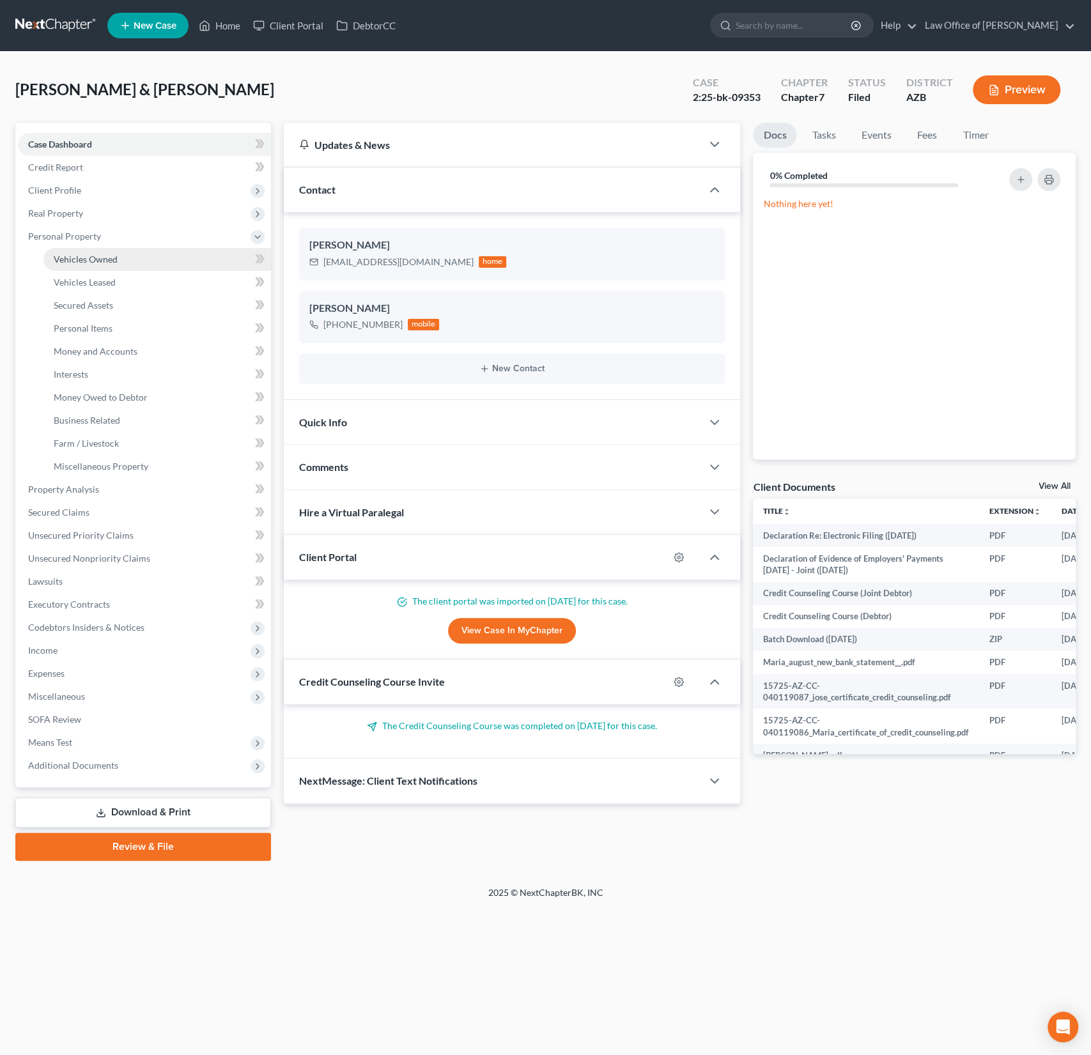
click at [97, 261] on span "Vehicles Owned" at bounding box center [86, 259] width 64 height 11
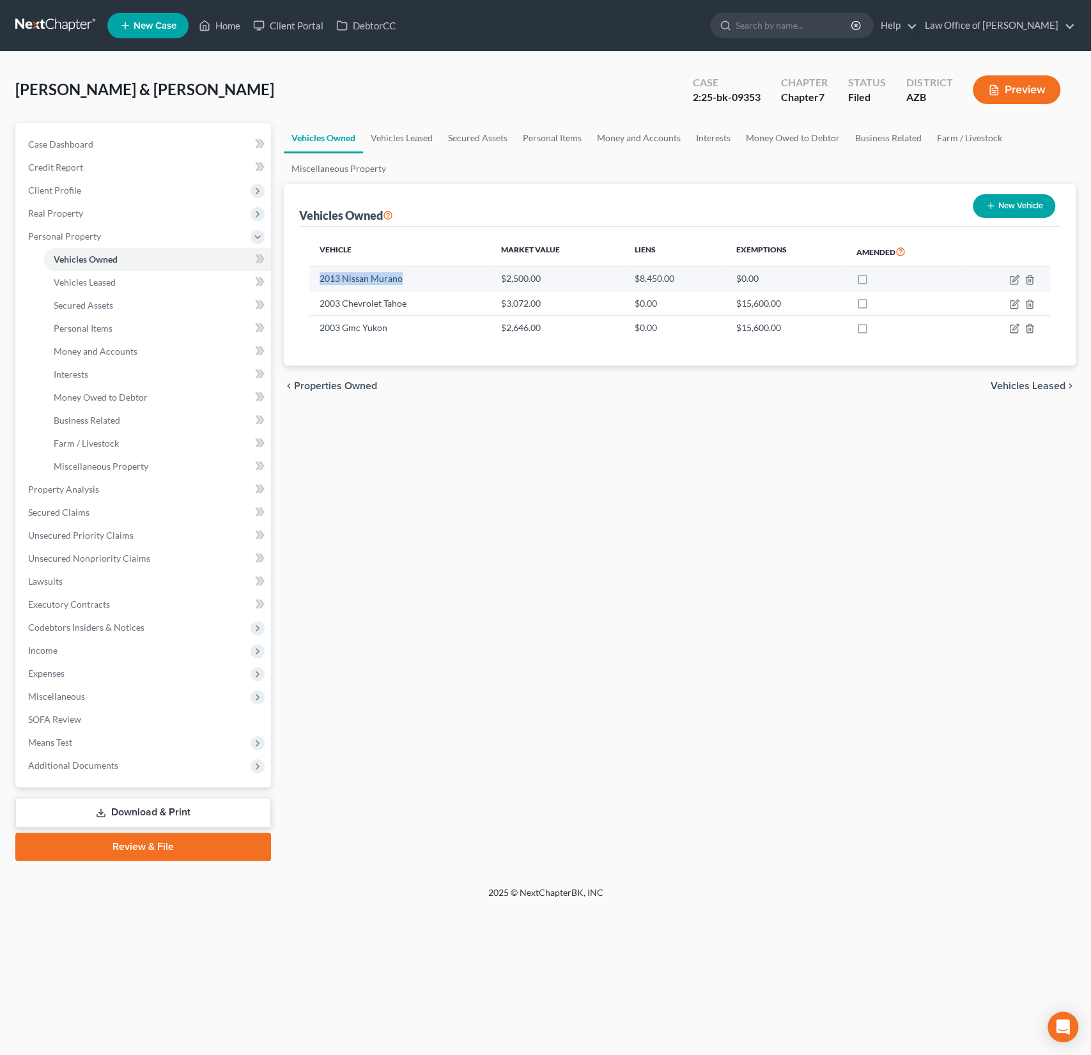
drag, startPoint x: 421, startPoint y: 277, endPoint x: 314, endPoint y: 274, distance: 106.2
click at [314, 274] on td "2013 Nissan Murano" at bounding box center [400, 279] width 182 height 24
copy td "2013 Nissan Murano"
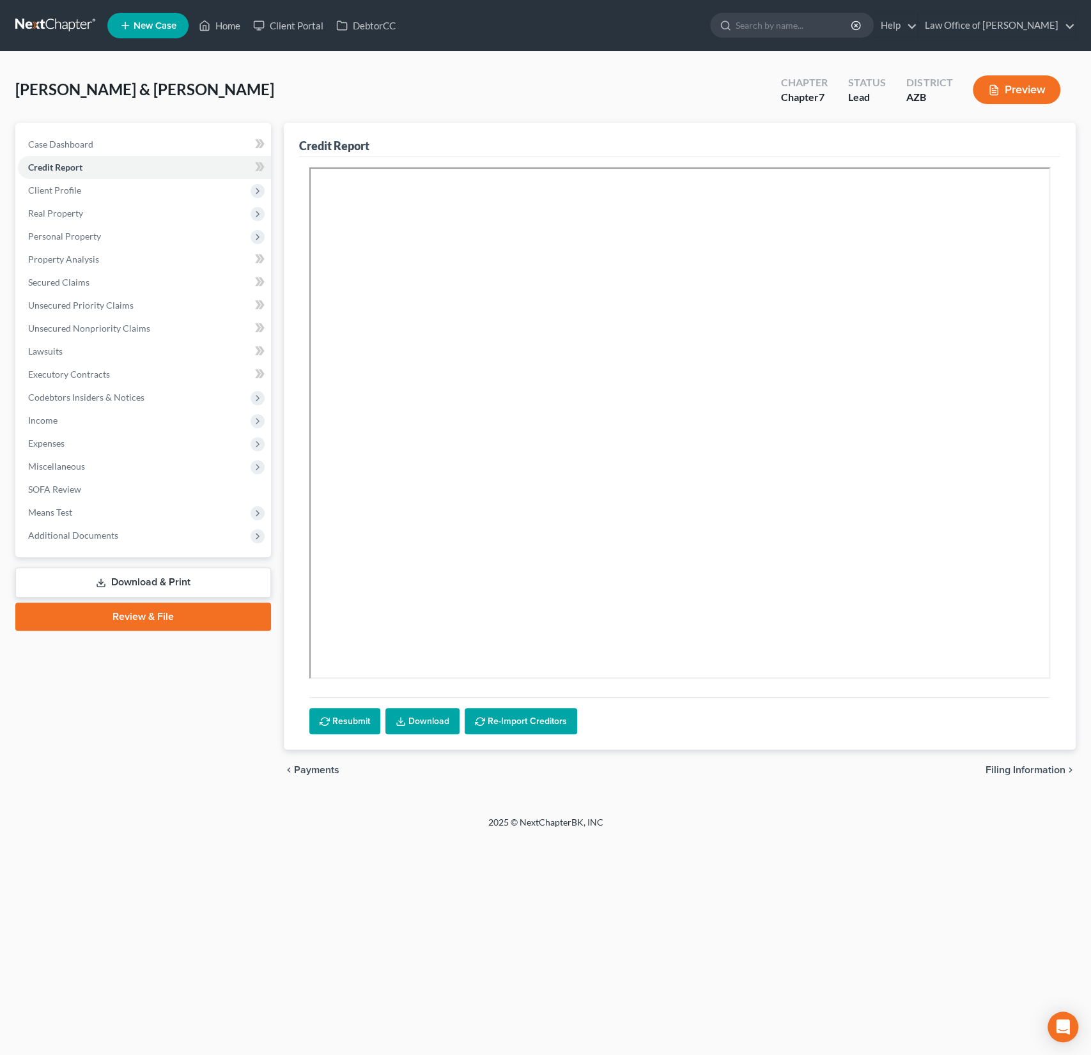
click at [229, 104] on div "[PERSON_NAME] & [PERSON_NAME] Upgraded Chapter Chapter 7 Status Lead District […" at bounding box center [545, 95] width 1060 height 56
click at [226, 27] on link "Home" at bounding box center [219, 25] width 54 height 23
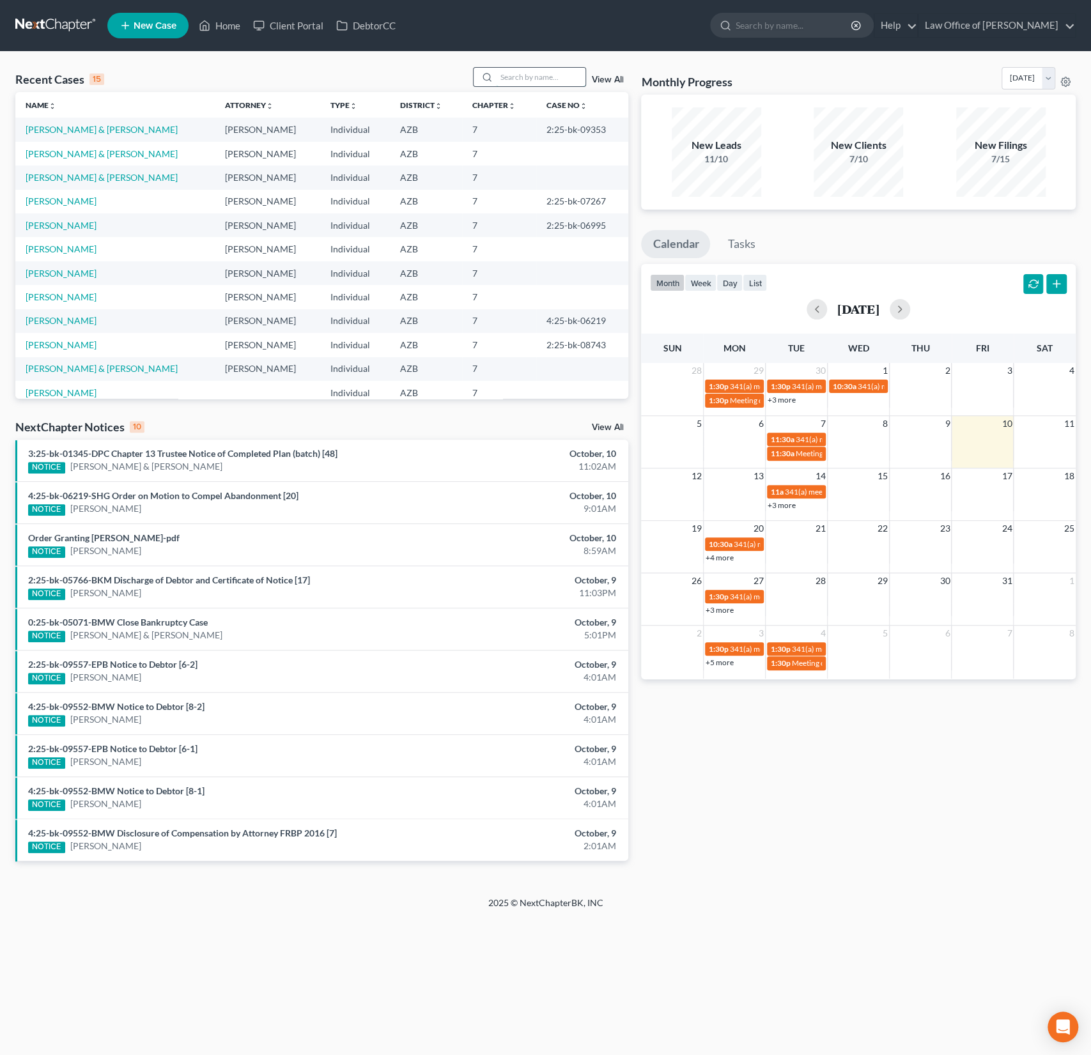
click at [530, 77] on input "search" at bounding box center [540, 77] width 89 height 19
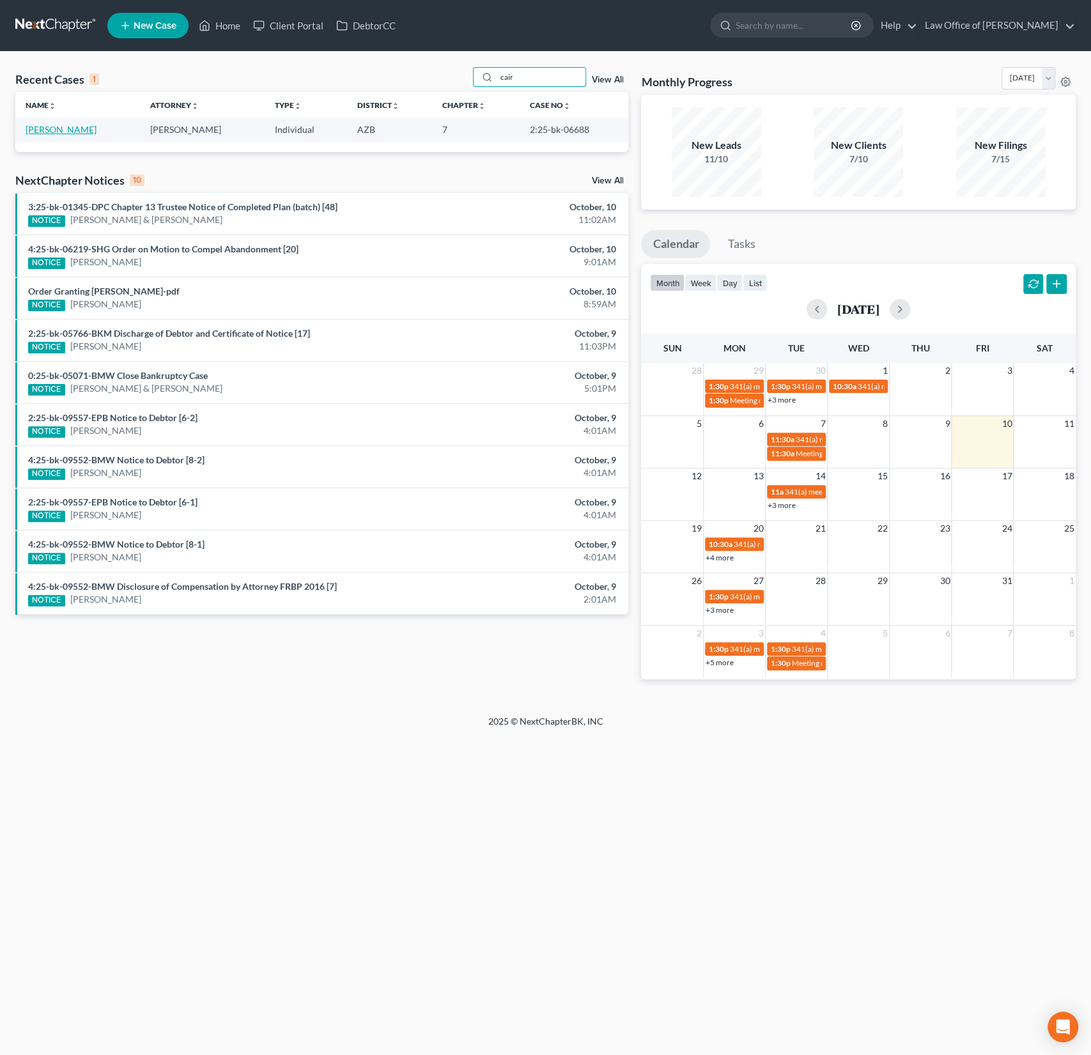
type input "cair"
click at [61, 132] on link "[PERSON_NAME]" at bounding box center [61, 129] width 71 height 11
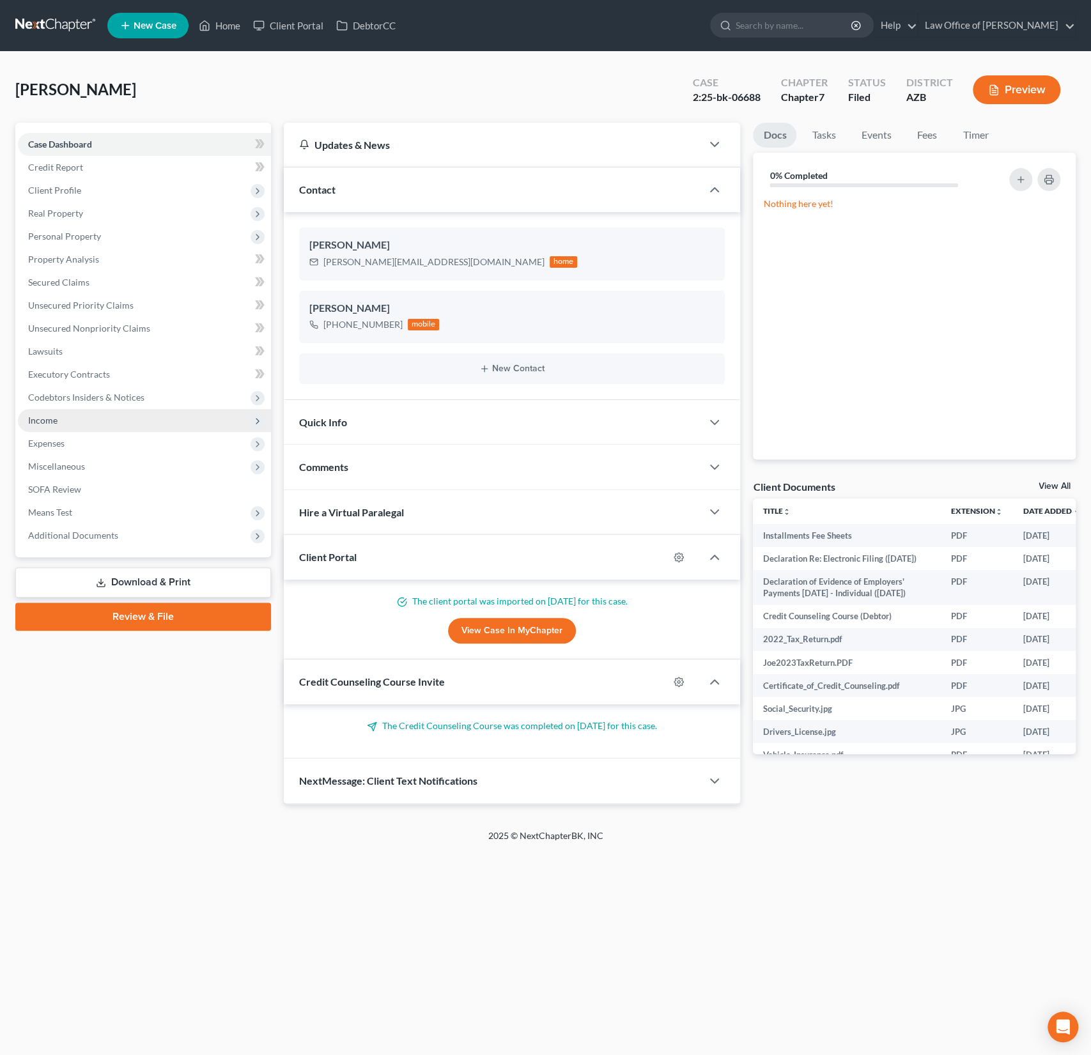
click at [48, 422] on span "Income" at bounding box center [42, 420] width 29 height 11
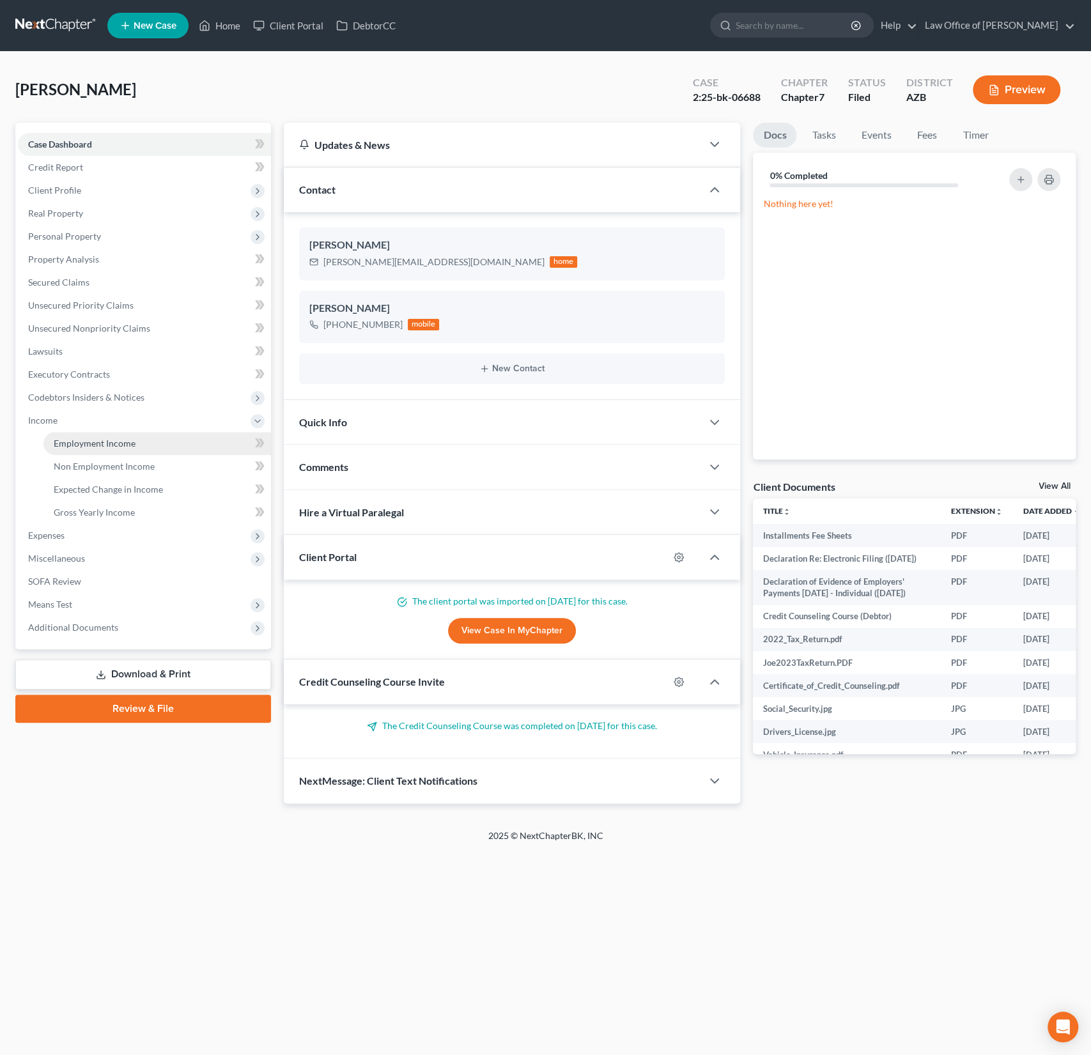
click at [89, 438] on span "Employment Income" at bounding box center [95, 443] width 82 height 11
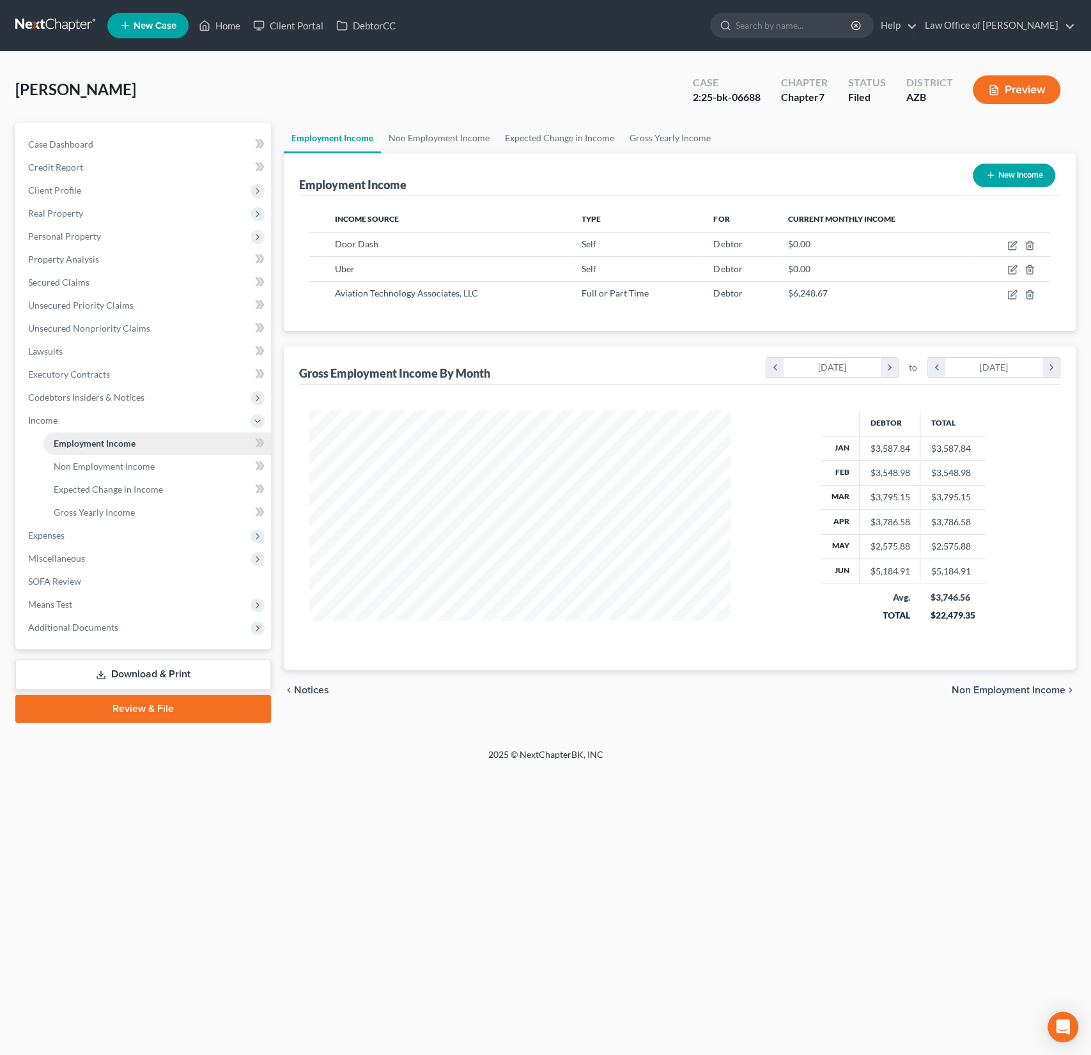
scroll to position [228, 447]
click at [64, 531] on span "Expenses" at bounding box center [46, 535] width 36 height 11
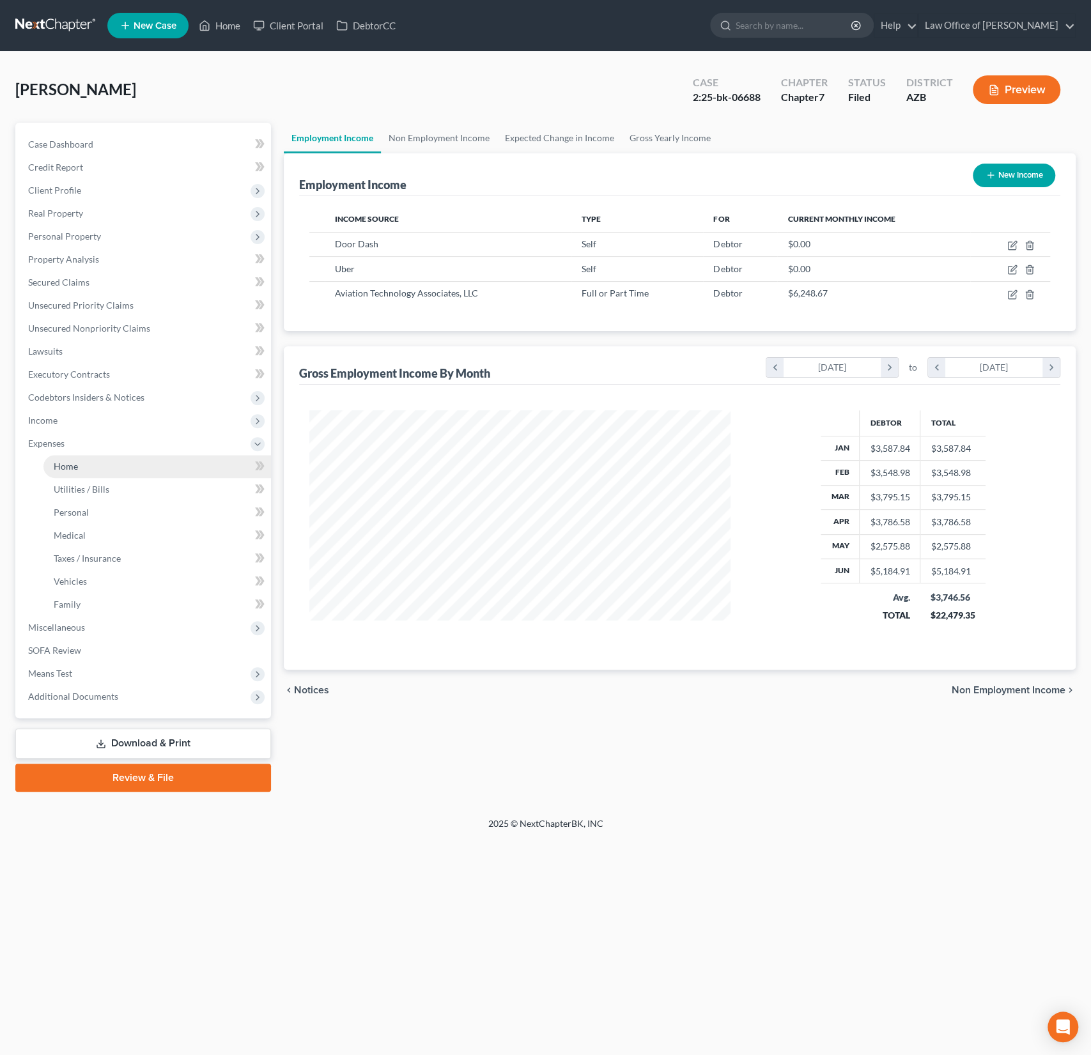
click at [71, 470] on span "Home" at bounding box center [66, 466] width 24 height 11
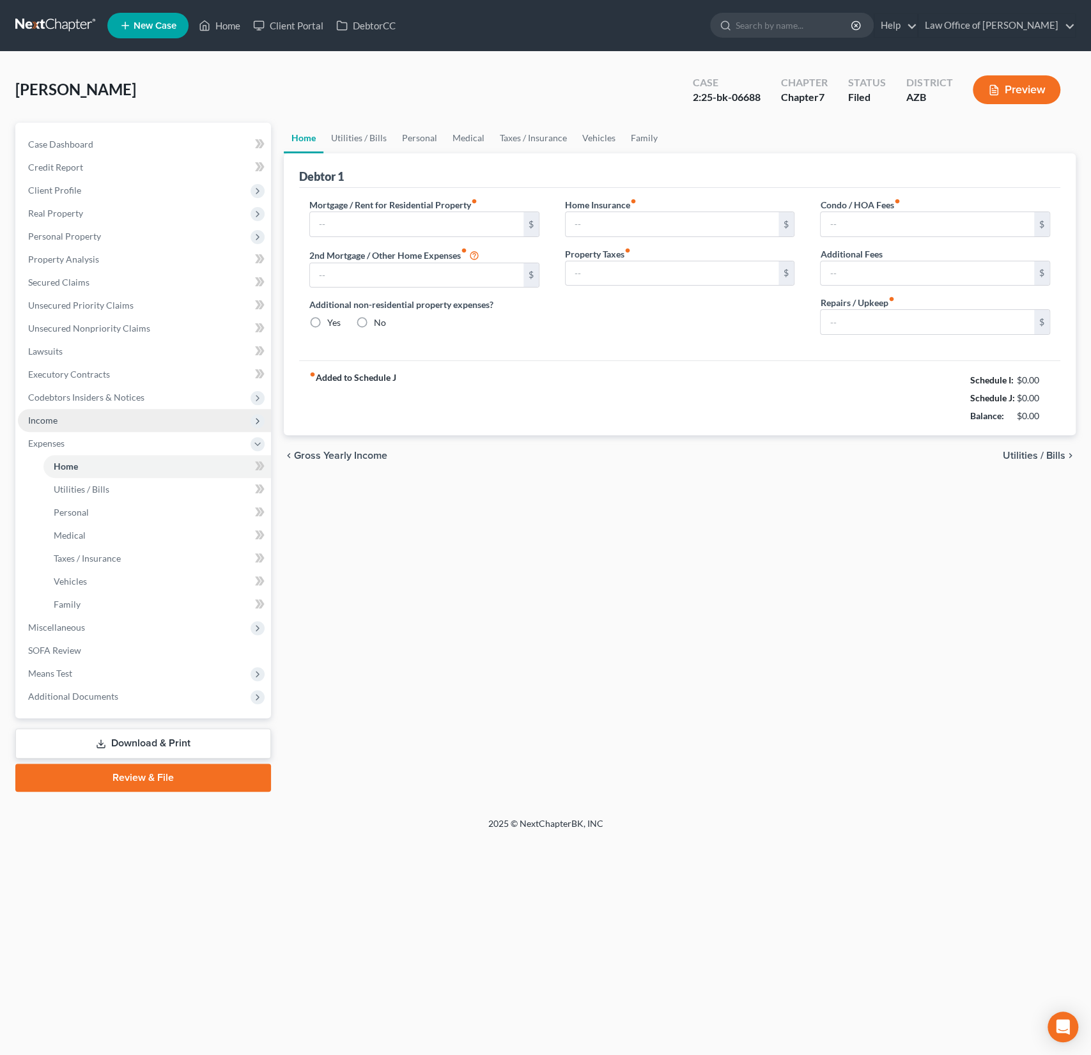
type input "2,000.00"
radio input "true"
click at [81, 231] on span "Personal Property" at bounding box center [64, 236] width 73 height 11
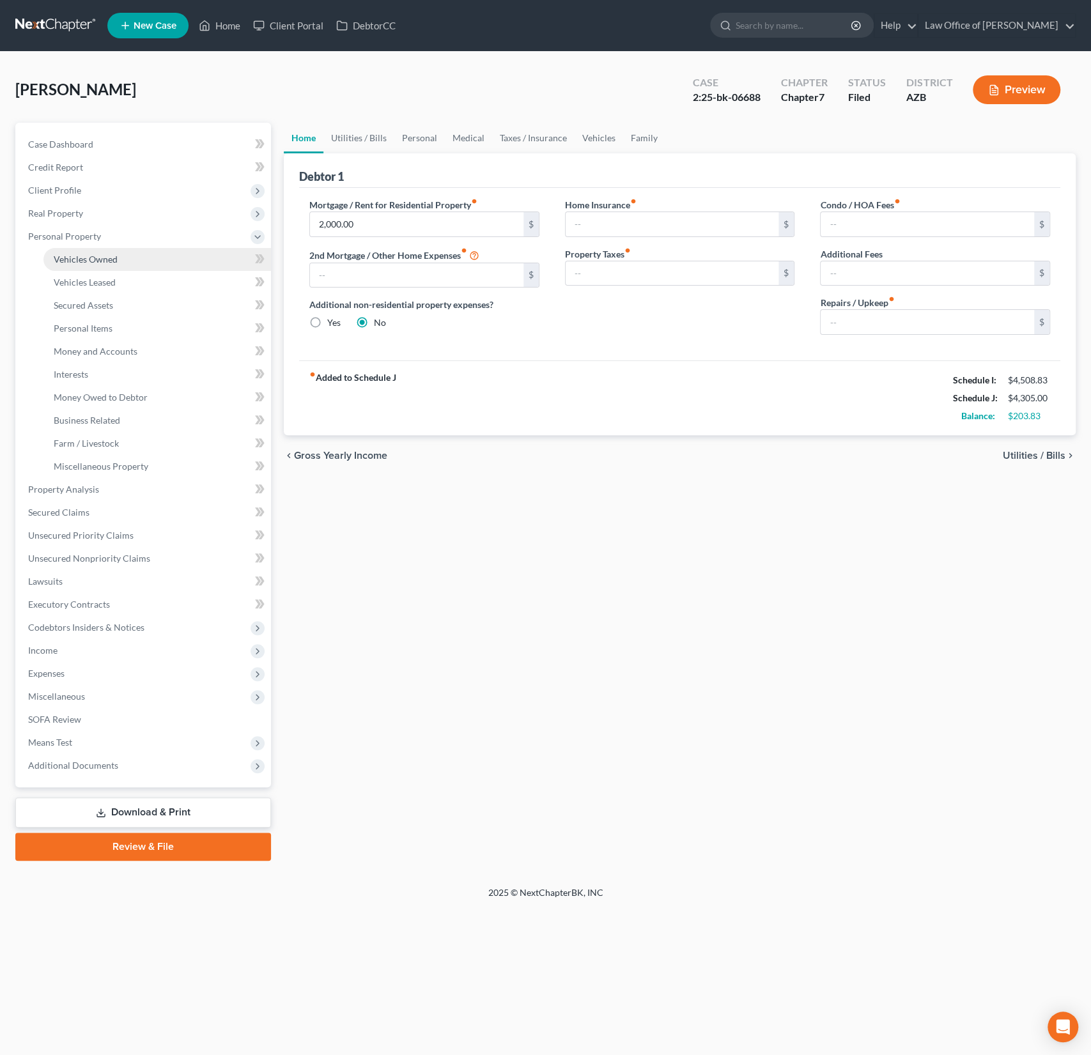
click at [89, 263] on span "Vehicles Owned" at bounding box center [86, 259] width 64 height 11
